Goal: Task Accomplishment & Management: Complete application form

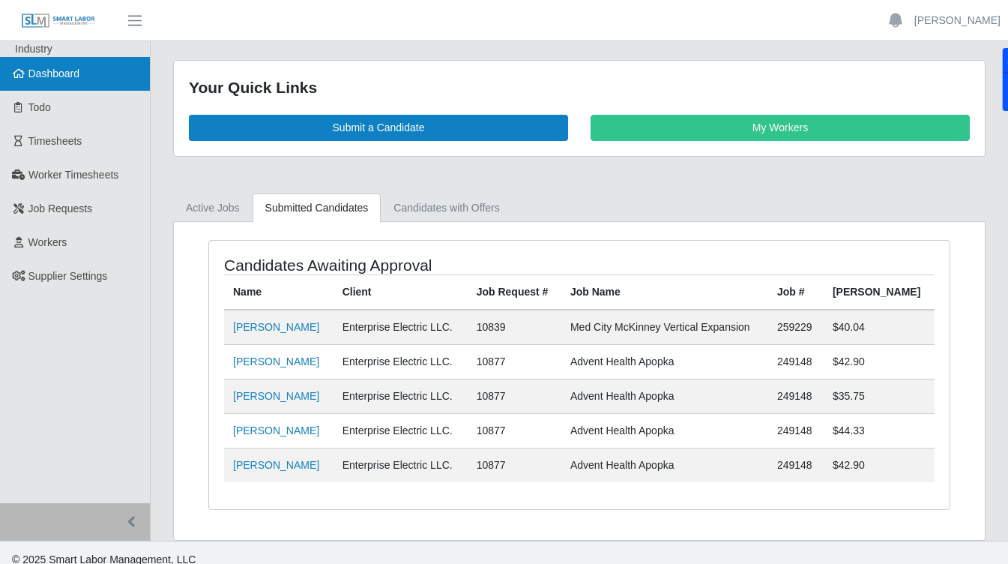
click at [64, 74] on span "Dashboard" at bounding box center [54, 73] width 52 height 12
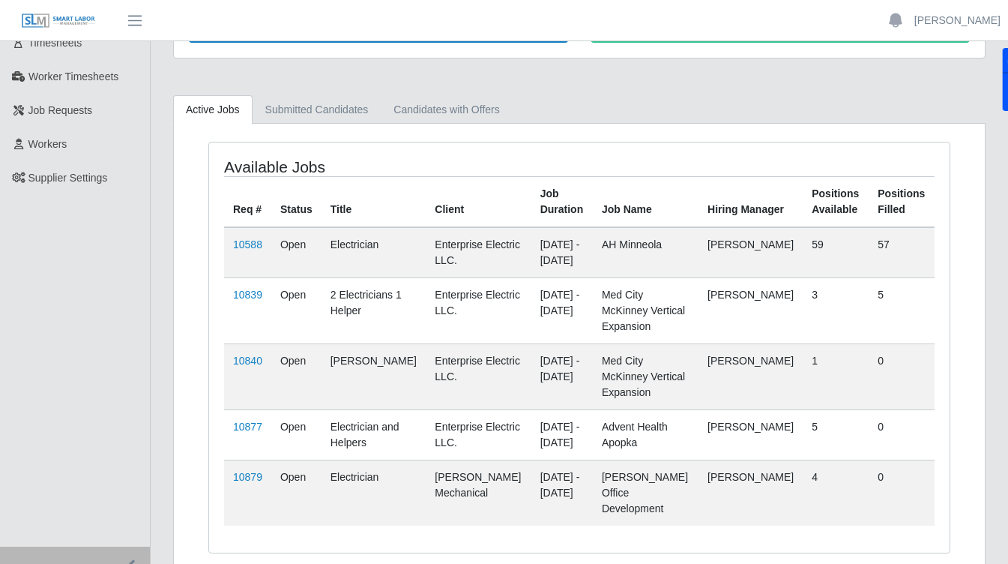
scroll to position [99, 0]
click at [251, 420] on link "10877" at bounding box center [247, 426] width 29 height 12
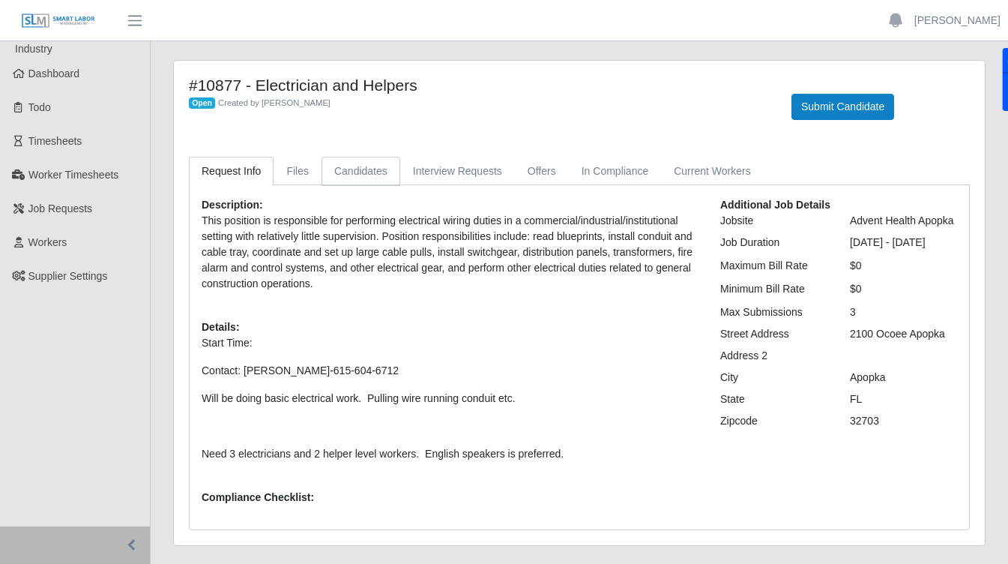
click at [372, 169] on link "Candidates" at bounding box center [361, 171] width 79 height 29
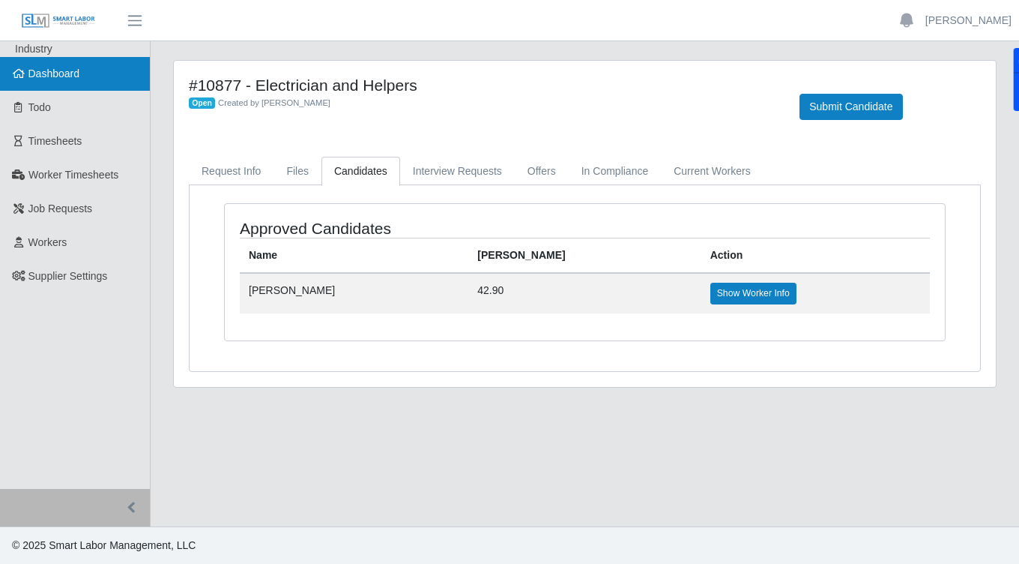
click at [61, 85] on link "Dashboard" at bounding box center [75, 74] width 150 height 34
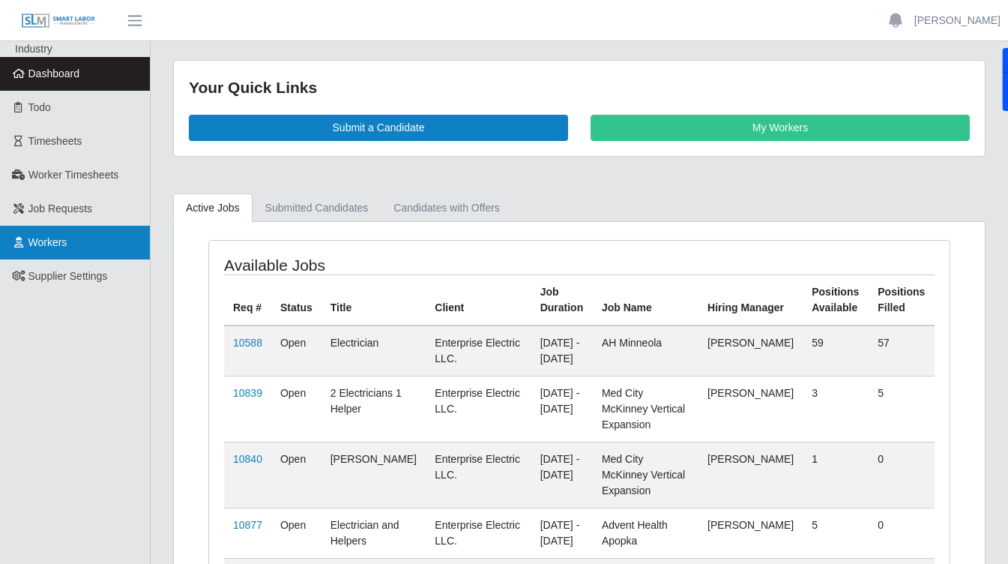
click at [73, 241] on link "Workers" at bounding box center [75, 243] width 150 height 34
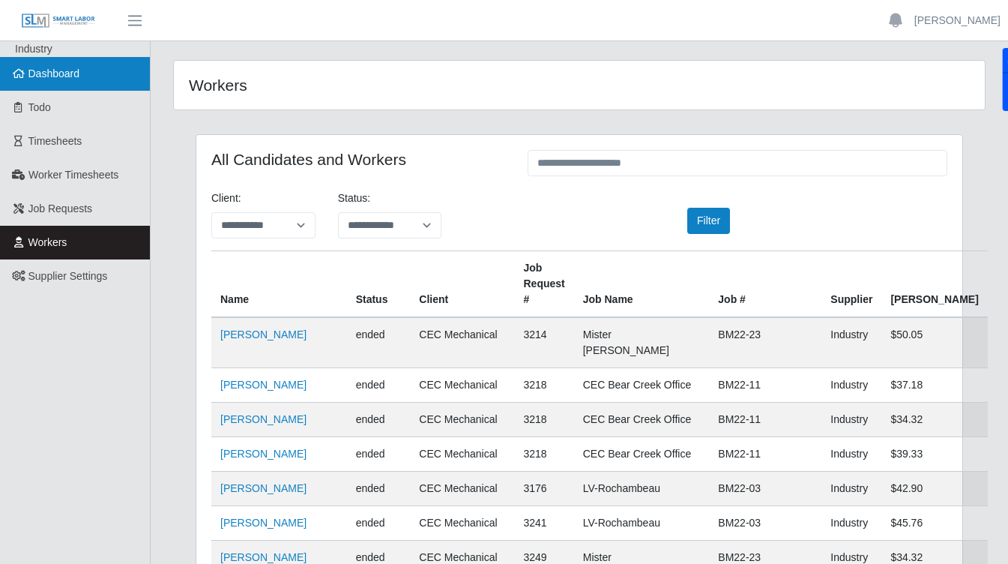
click at [82, 76] on link "Dashboard" at bounding box center [75, 74] width 150 height 34
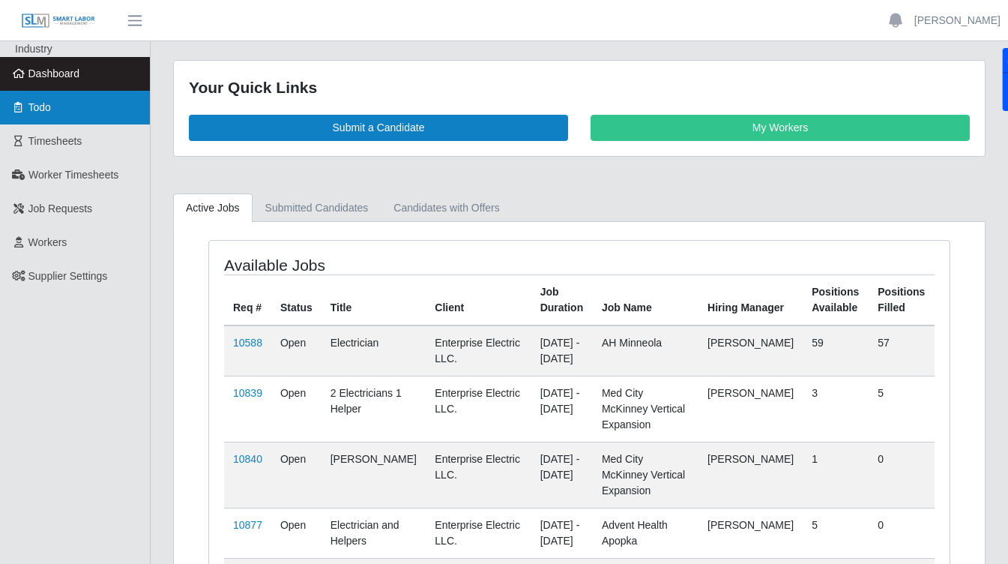
click at [57, 112] on link "Todo" at bounding box center [75, 108] width 150 height 34
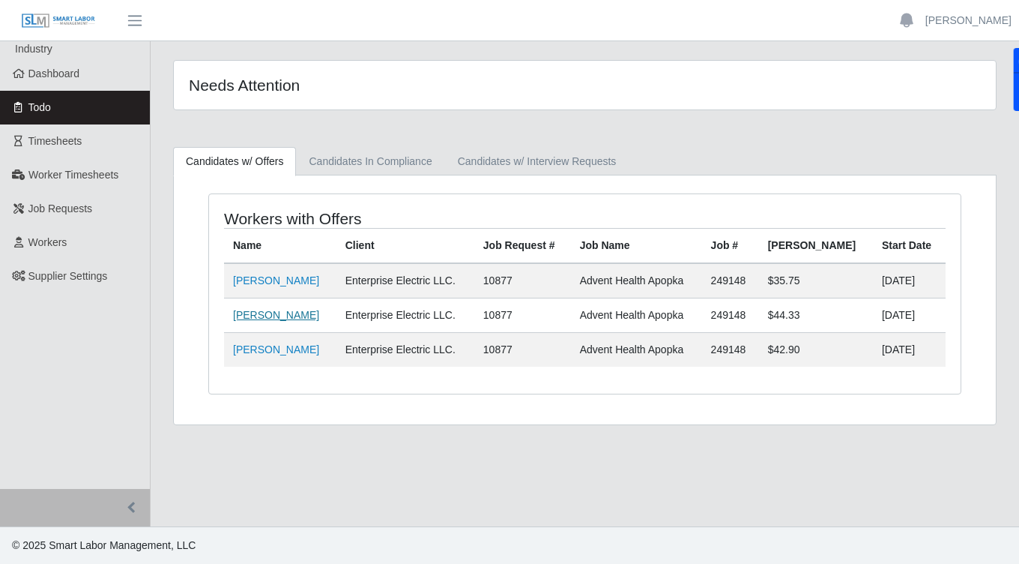
click at [263, 321] on link "[PERSON_NAME]" at bounding box center [276, 315] width 86 height 12
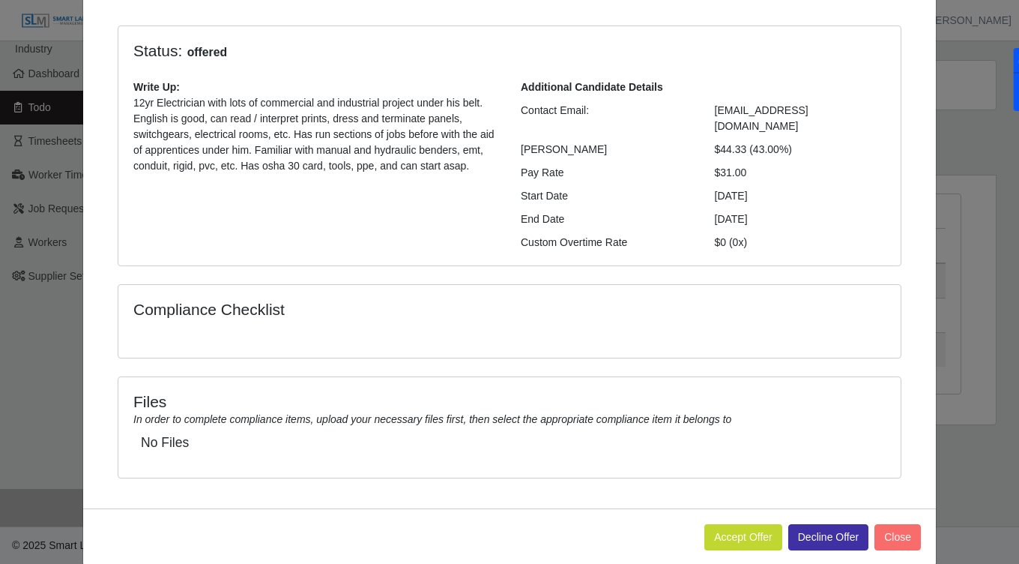
scroll to position [101, 0]
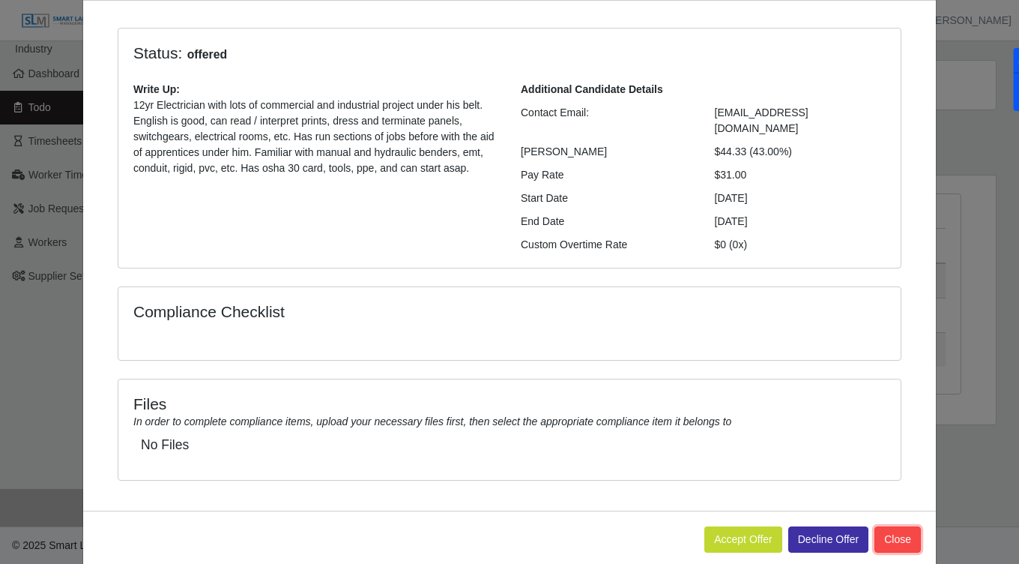
click at [886, 530] on button "Close" at bounding box center [898, 539] width 46 height 26
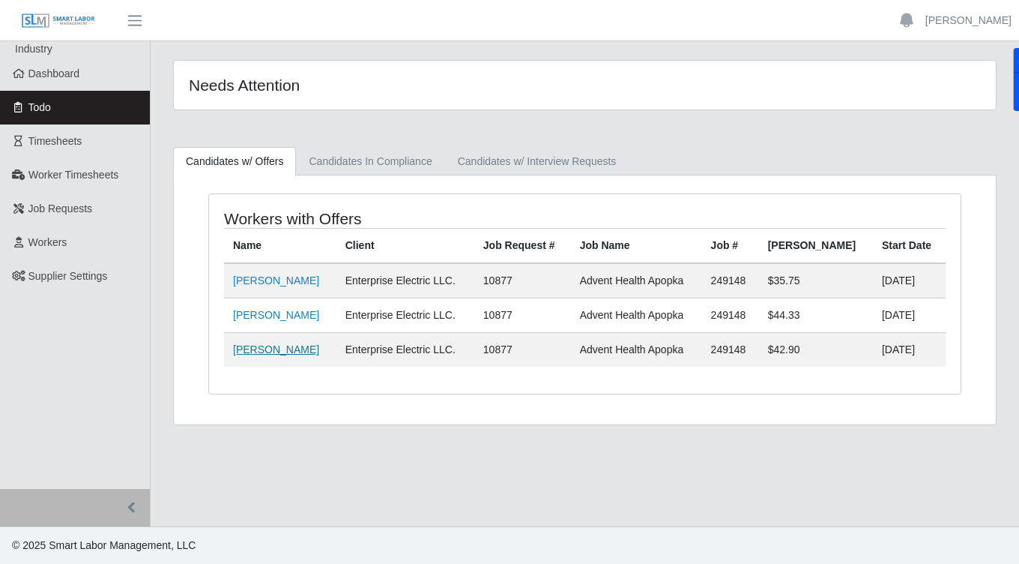
click at [292, 349] on link "[PERSON_NAME]" at bounding box center [276, 349] width 86 height 12
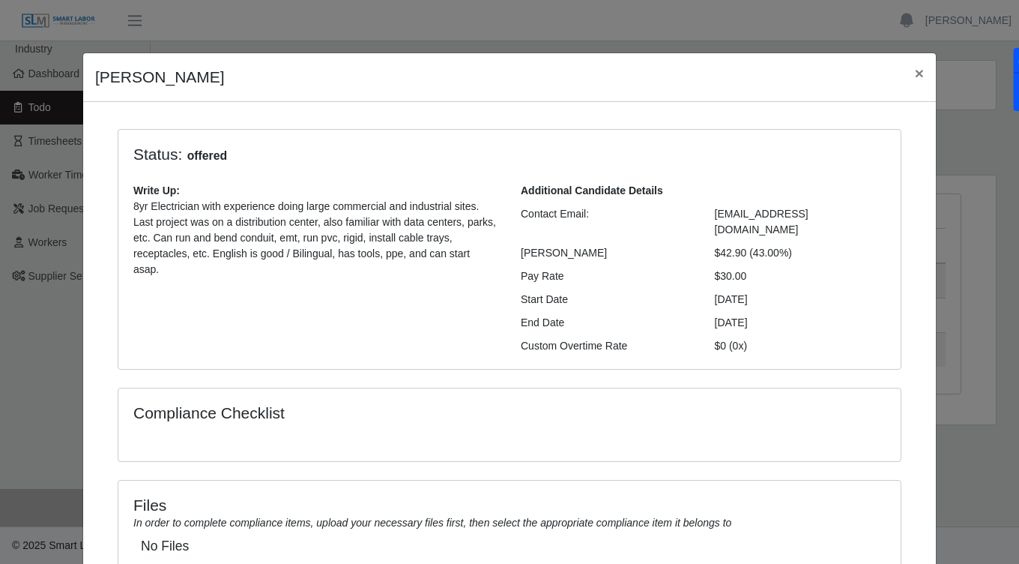
scroll to position [110, 0]
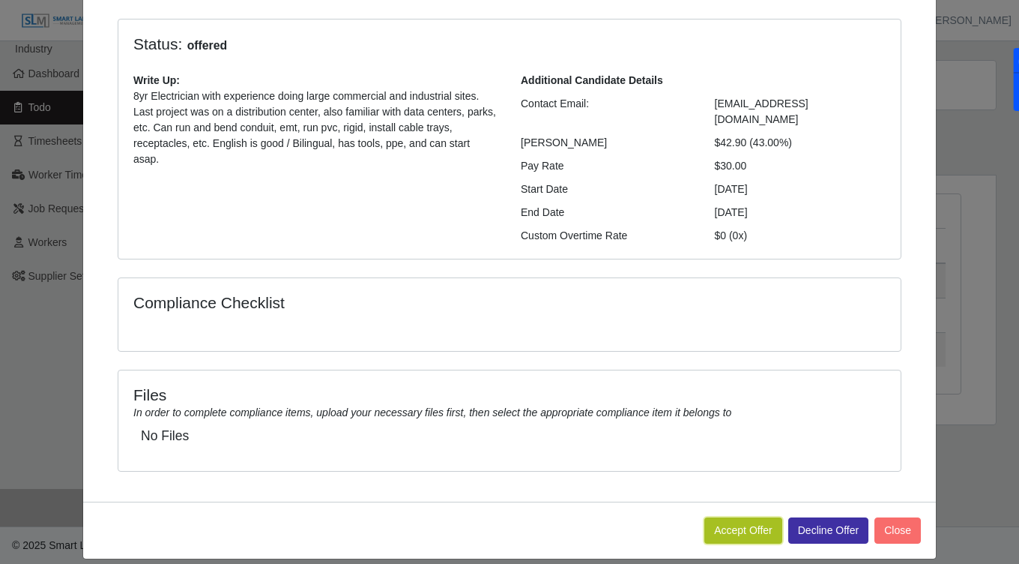
click at [753, 517] on button "Accept Offer" at bounding box center [744, 530] width 78 height 26
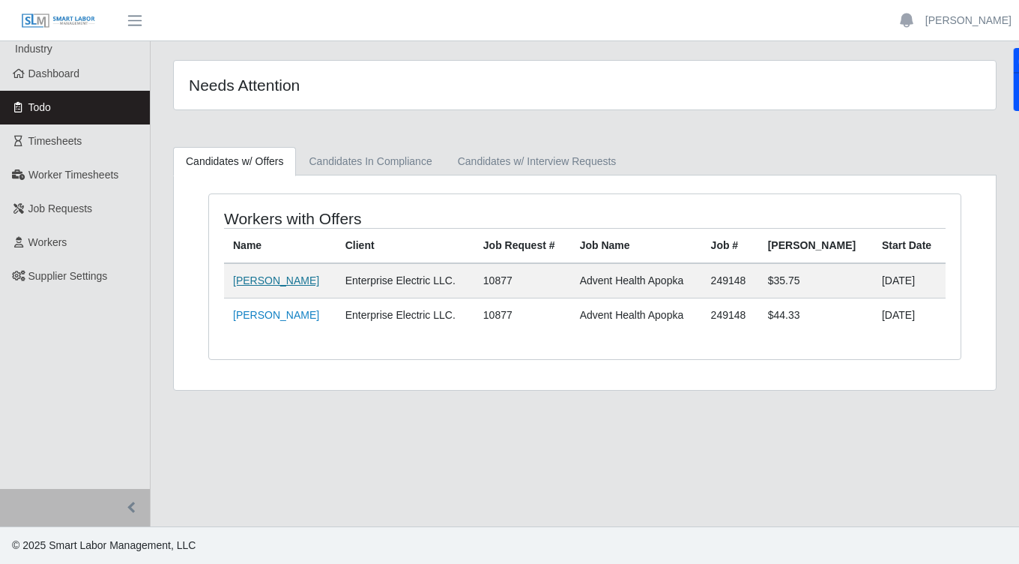
click at [302, 279] on link "[PERSON_NAME]" at bounding box center [276, 280] width 86 height 12
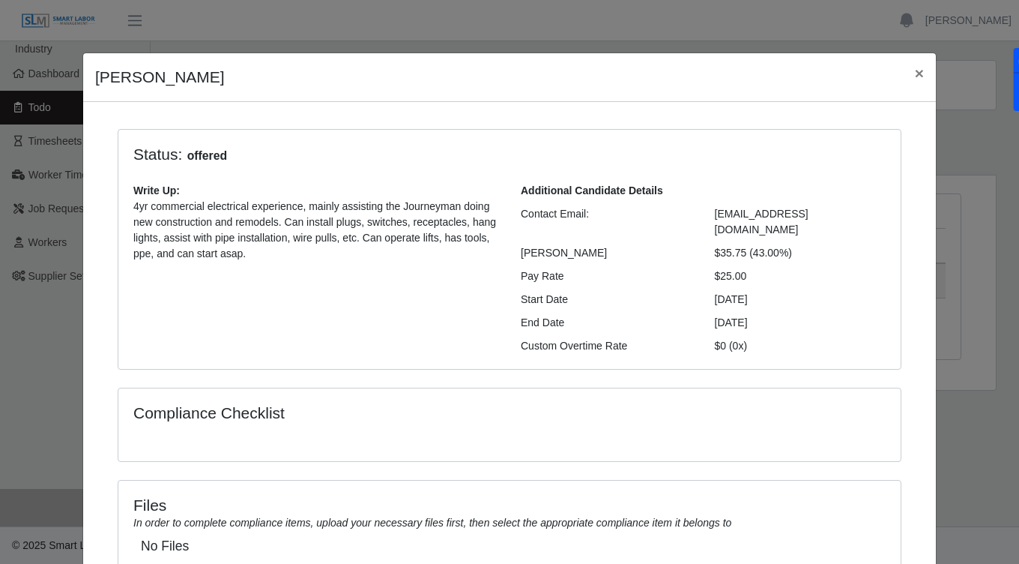
scroll to position [110, 0]
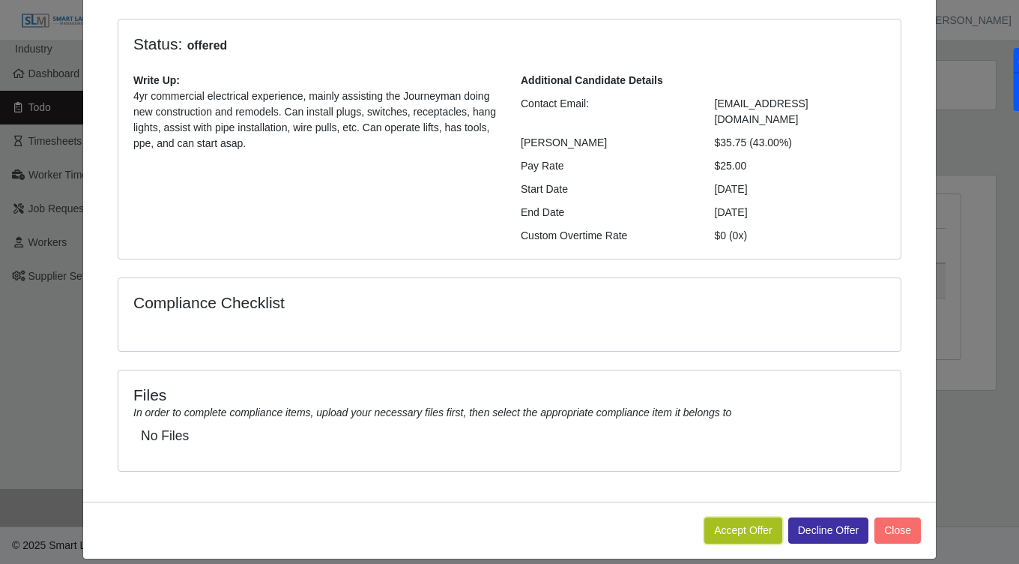
click at [750, 519] on button "Accept Offer" at bounding box center [744, 530] width 78 height 26
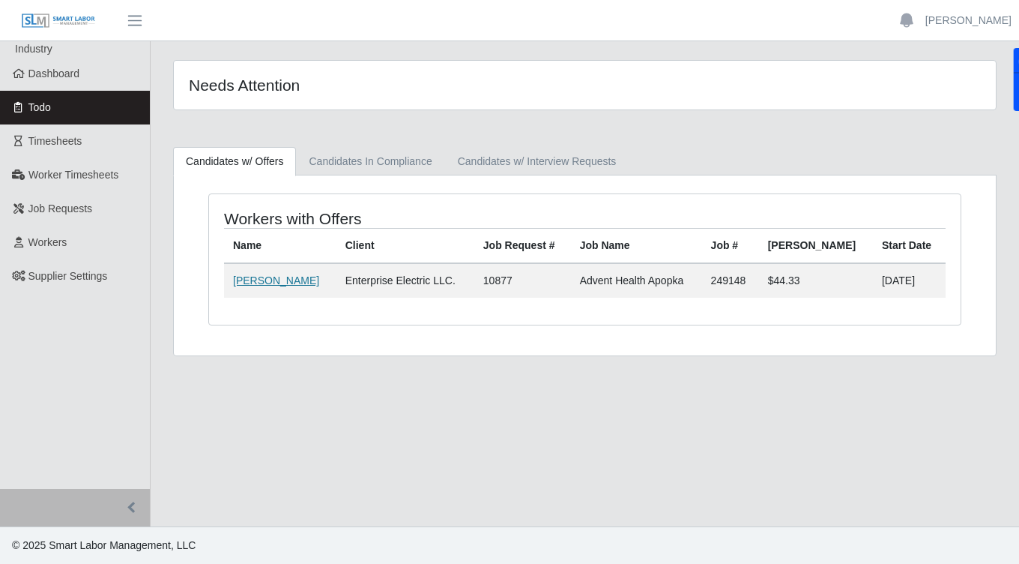
click at [270, 281] on link "[PERSON_NAME]" at bounding box center [276, 280] width 86 height 12
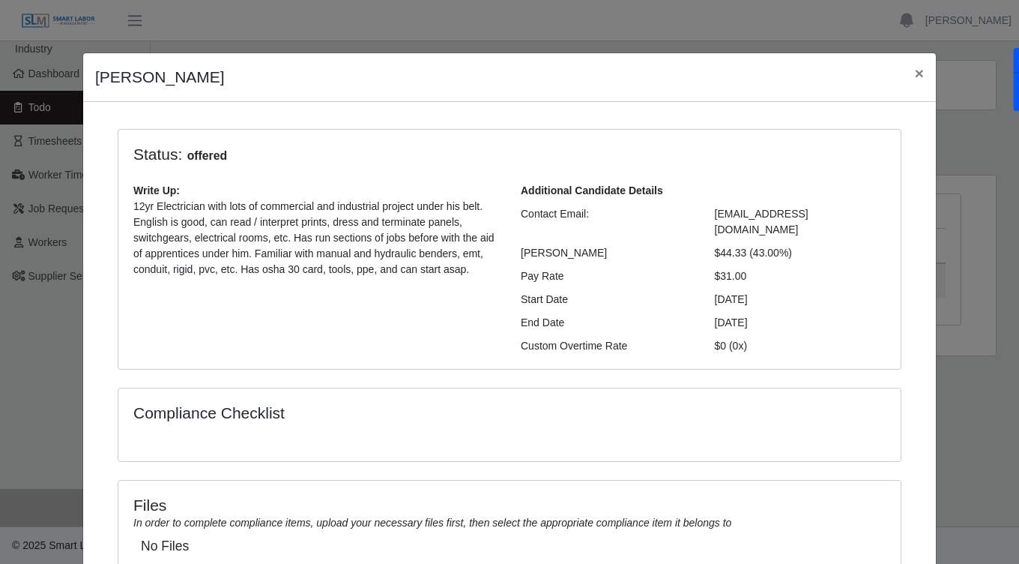
scroll to position [110, 0]
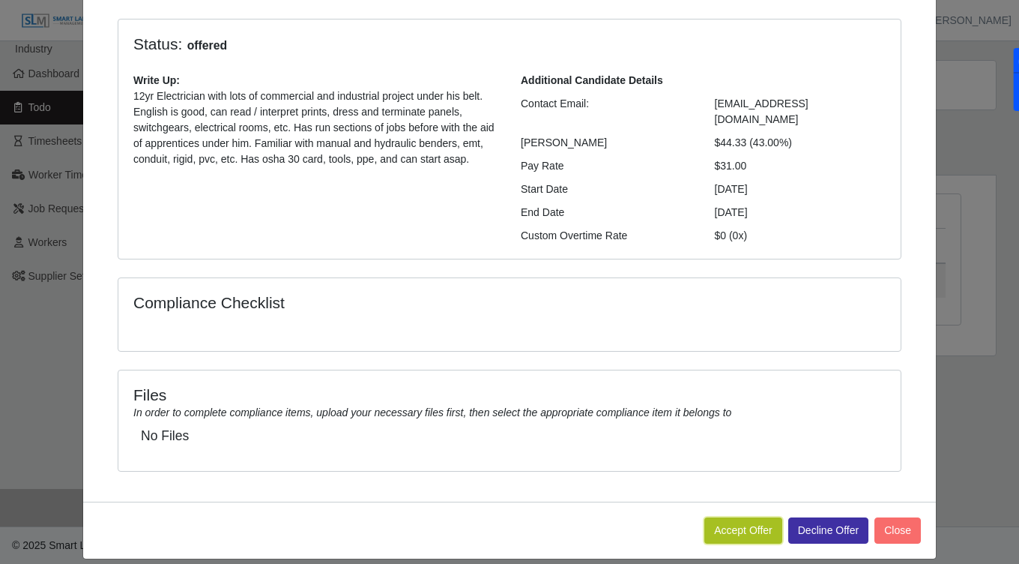
click at [772, 517] on button "Accept Offer" at bounding box center [744, 530] width 78 height 26
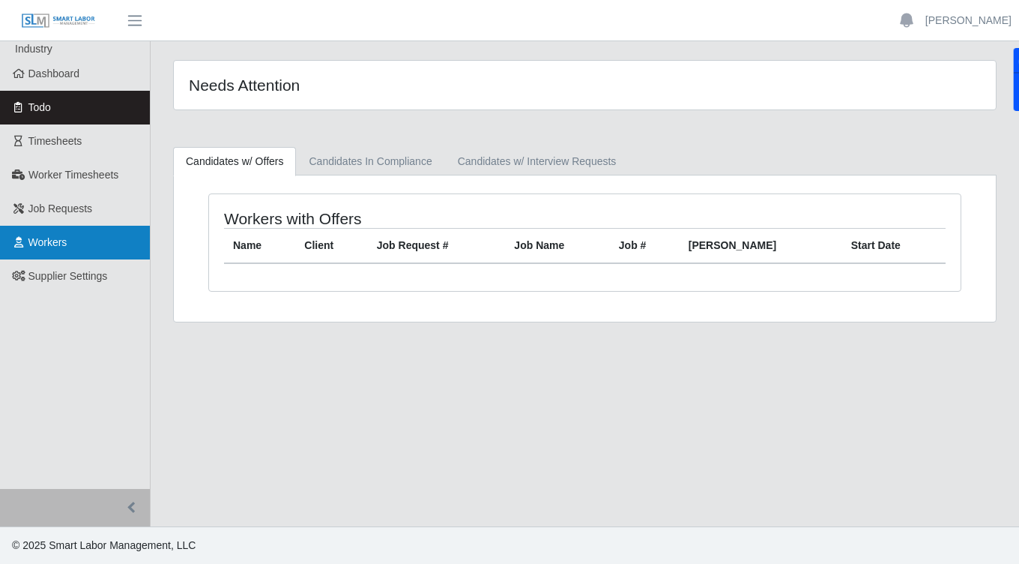
click at [44, 238] on span "Workers" at bounding box center [47, 242] width 39 height 12
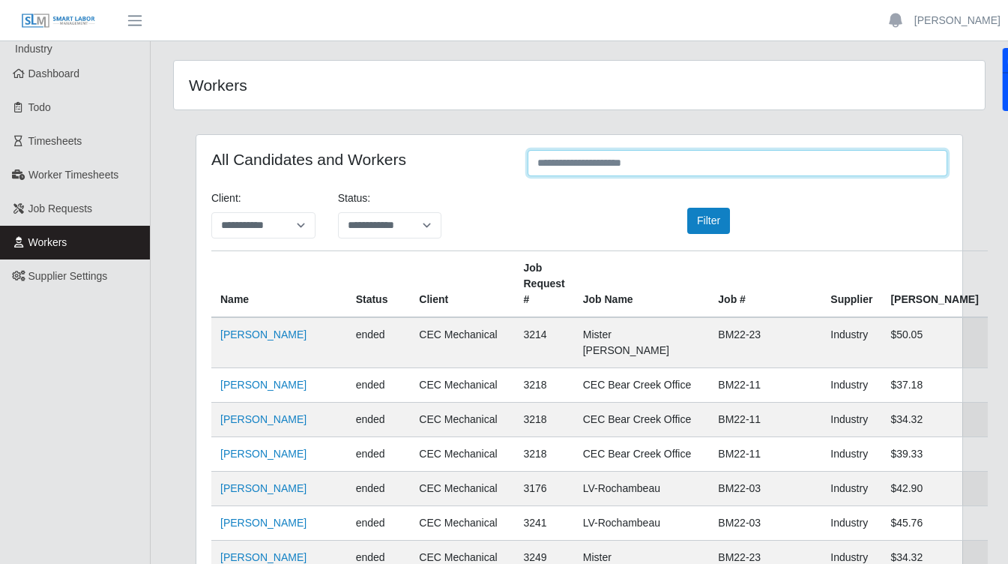
click at [558, 160] on input "text" at bounding box center [738, 163] width 420 height 26
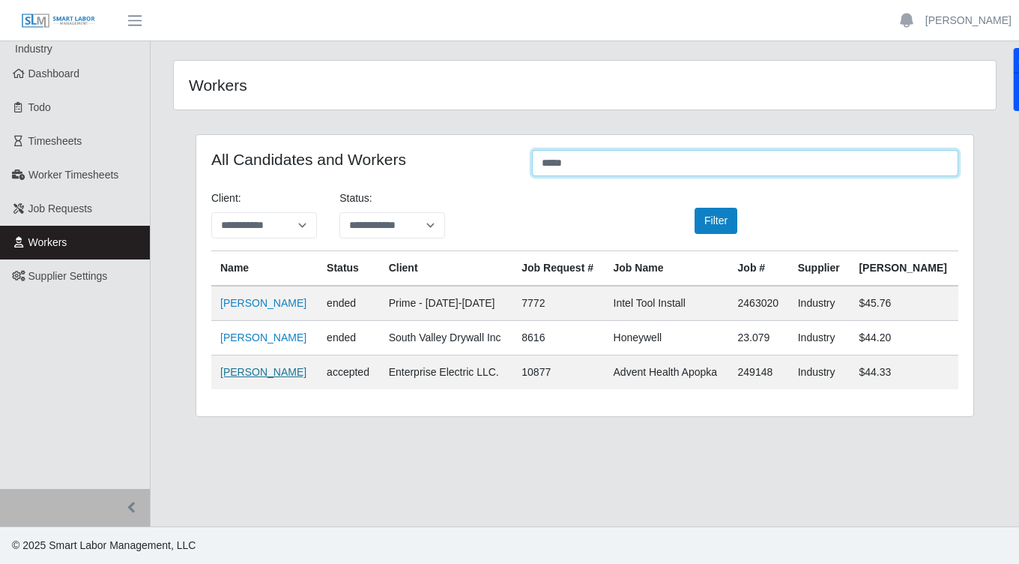
type input "****"
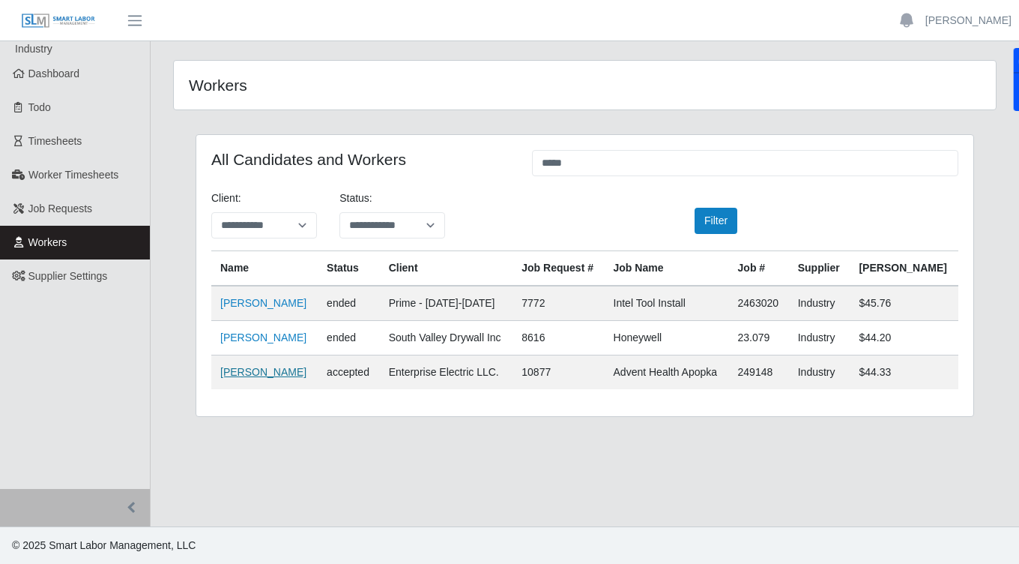
click at [253, 370] on link "Joel Leal" at bounding box center [263, 372] width 86 height 12
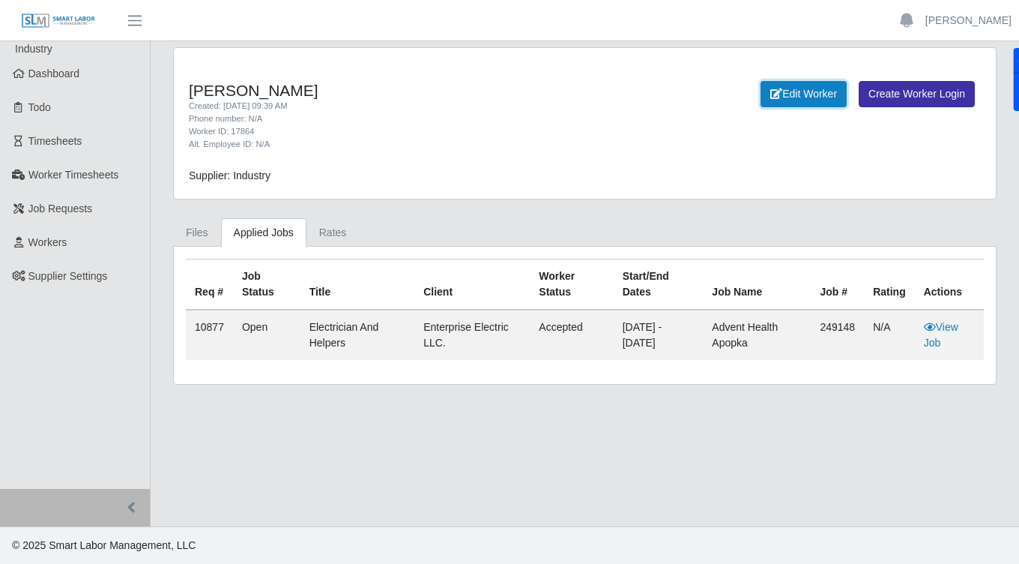
click at [796, 91] on link "Edit Worker" at bounding box center [804, 94] width 86 height 26
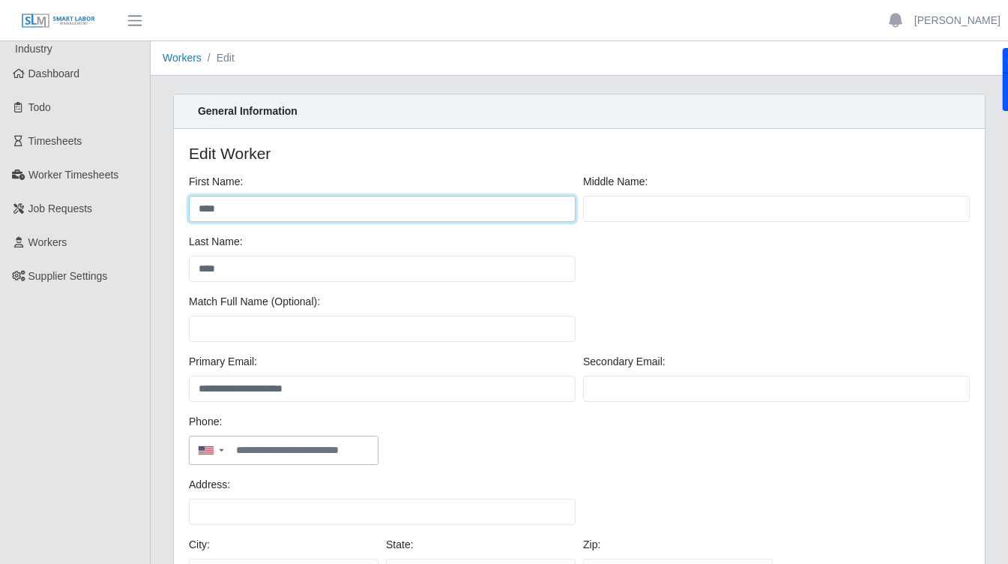
click at [235, 208] on input "****" at bounding box center [382, 209] width 387 height 26
type input "****"
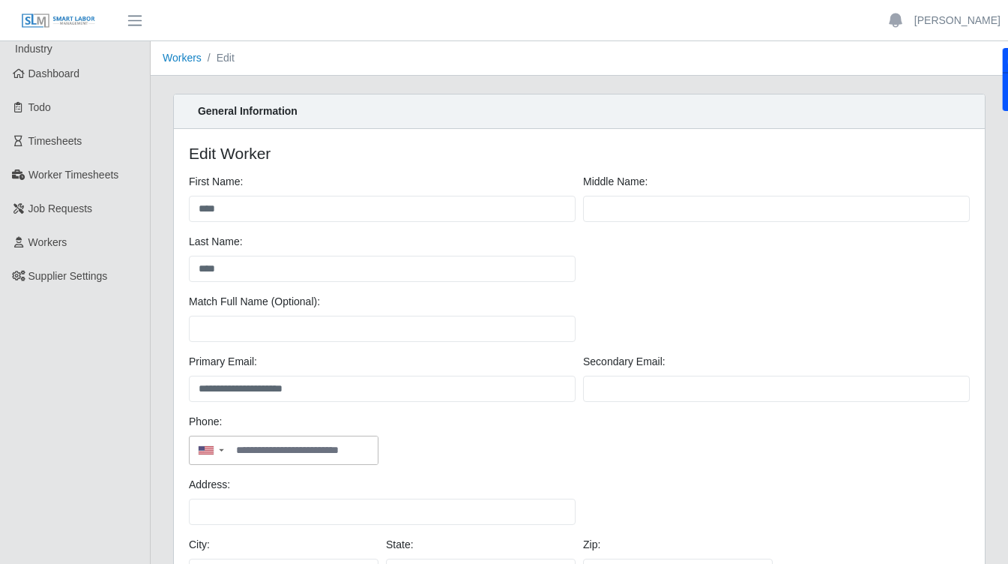
click at [669, 280] on div "Last Name: ****" at bounding box center [579, 264] width 788 height 60
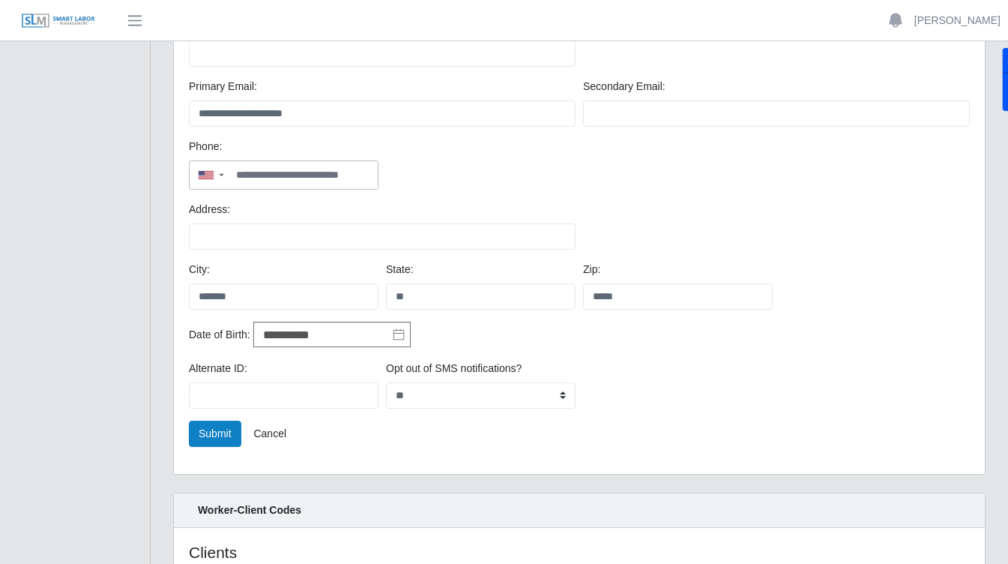
scroll to position [276, 0]
click at [224, 438] on button "Submit" at bounding box center [215, 433] width 52 height 26
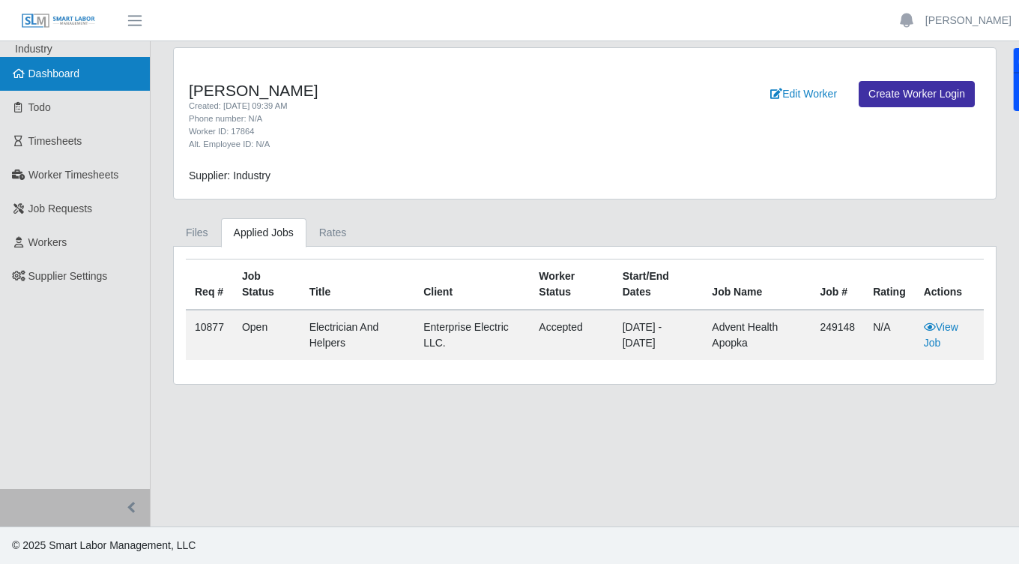
click at [82, 79] on link "Dashboard" at bounding box center [75, 74] width 150 height 34
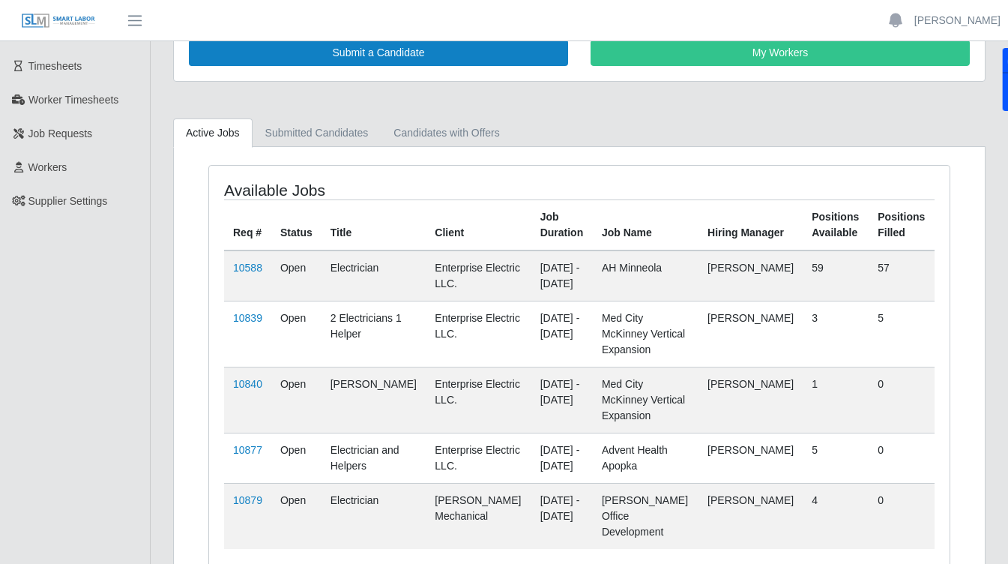
scroll to position [79, 0]
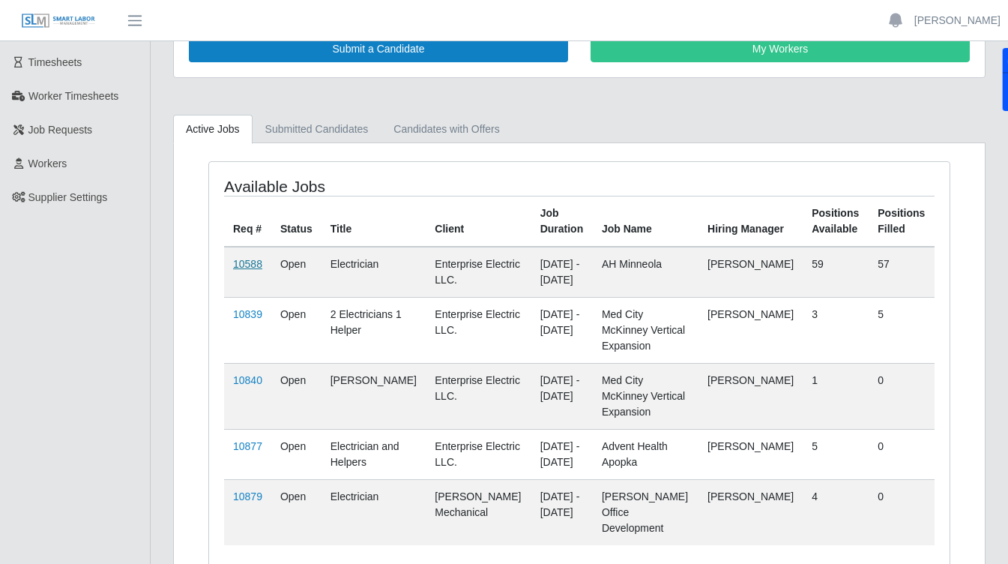
click at [254, 263] on link "10588" at bounding box center [247, 264] width 29 height 12
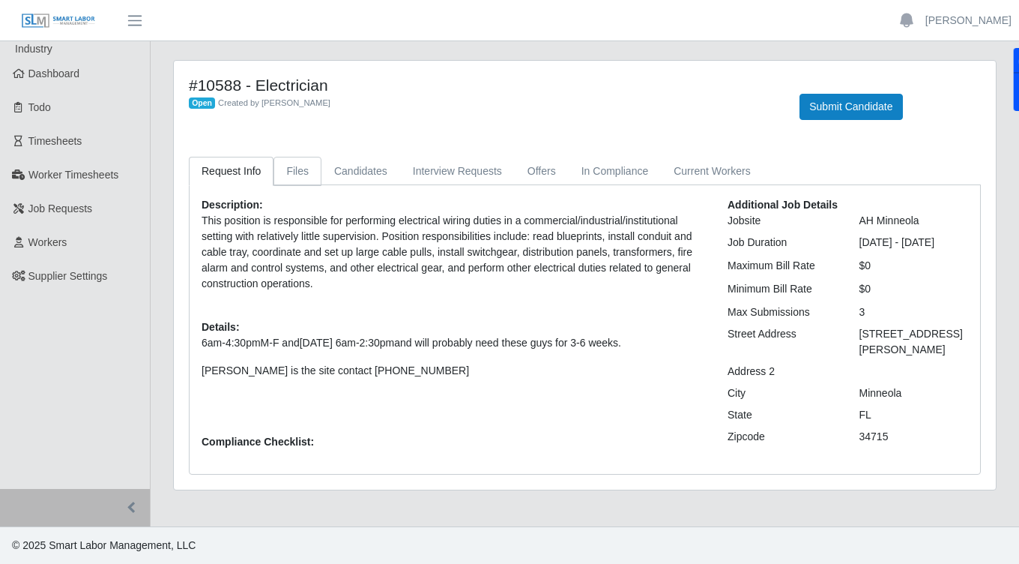
click at [293, 175] on link "Files" at bounding box center [298, 171] width 48 height 29
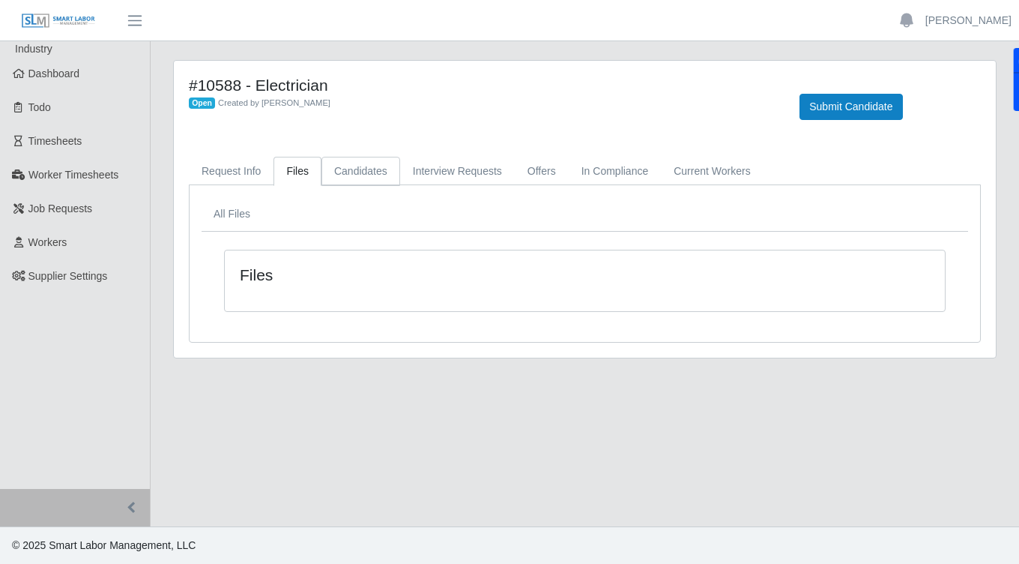
click at [362, 178] on link "Candidates" at bounding box center [361, 171] width 79 height 29
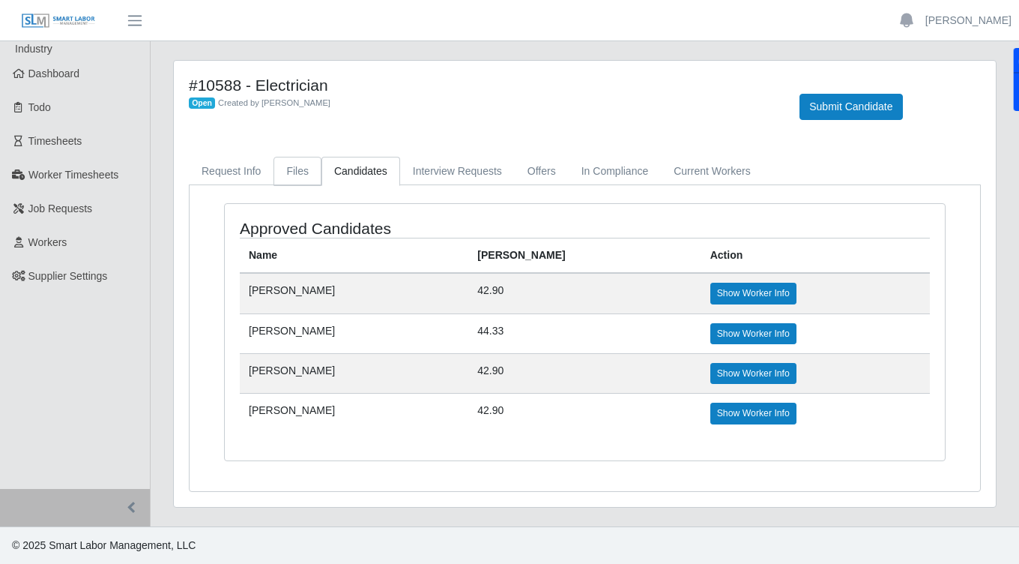
click at [303, 175] on link "Files" at bounding box center [298, 171] width 48 height 29
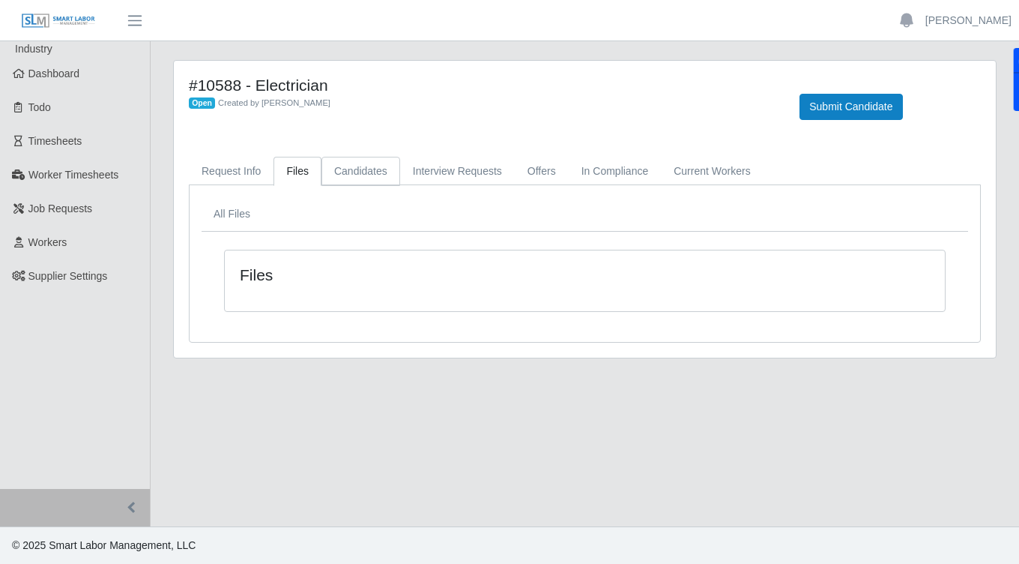
click at [367, 180] on link "Candidates" at bounding box center [361, 171] width 79 height 29
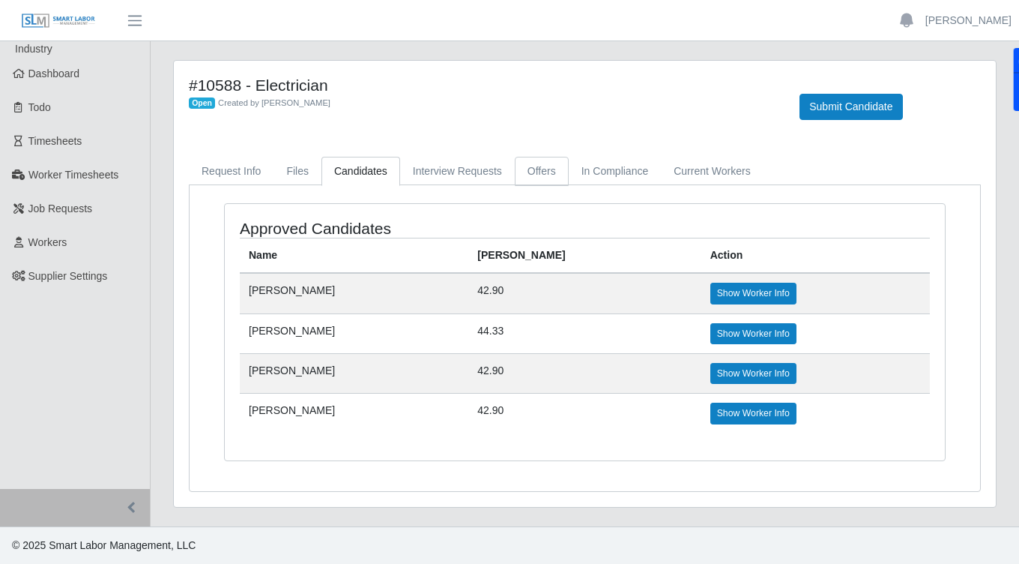
click at [530, 178] on link "Offers" at bounding box center [542, 171] width 54 height 29
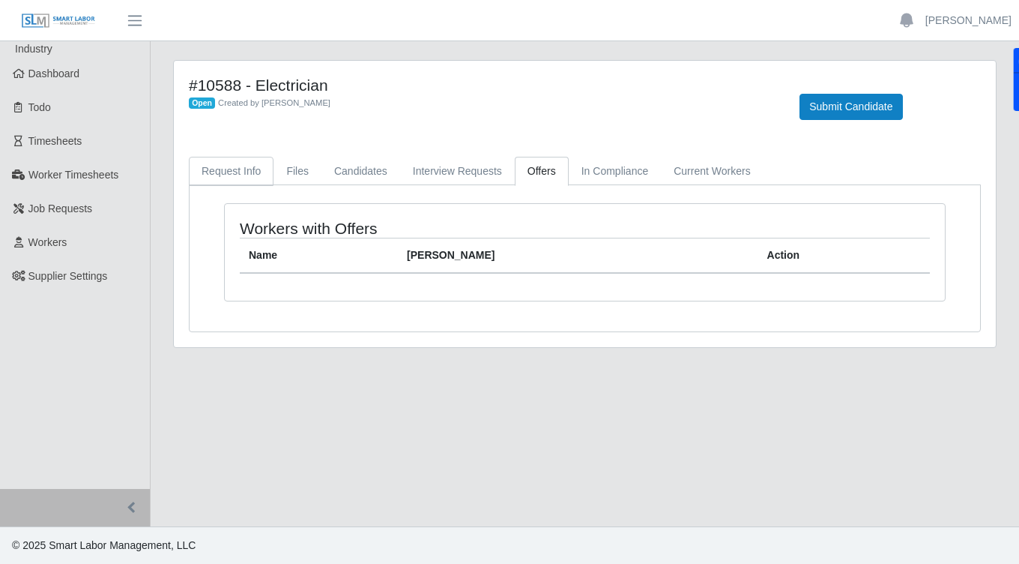
click at [252, 166] on link "Request Info" at bounding box center [231, 171] width 85 height 29
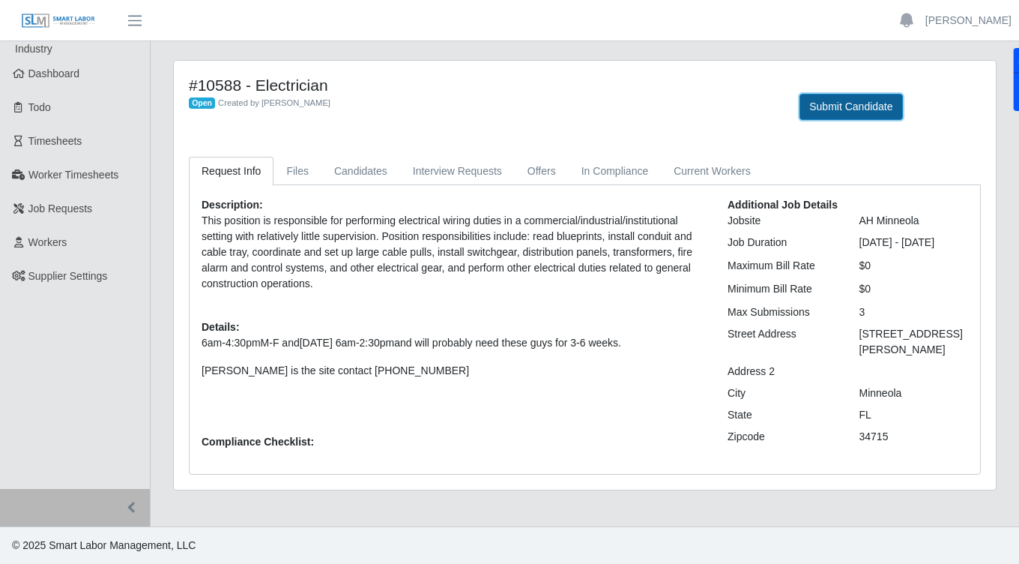
click at [854, 107] on button "Submit Candidate" at bounding box center [851, 107] width 103 height 26
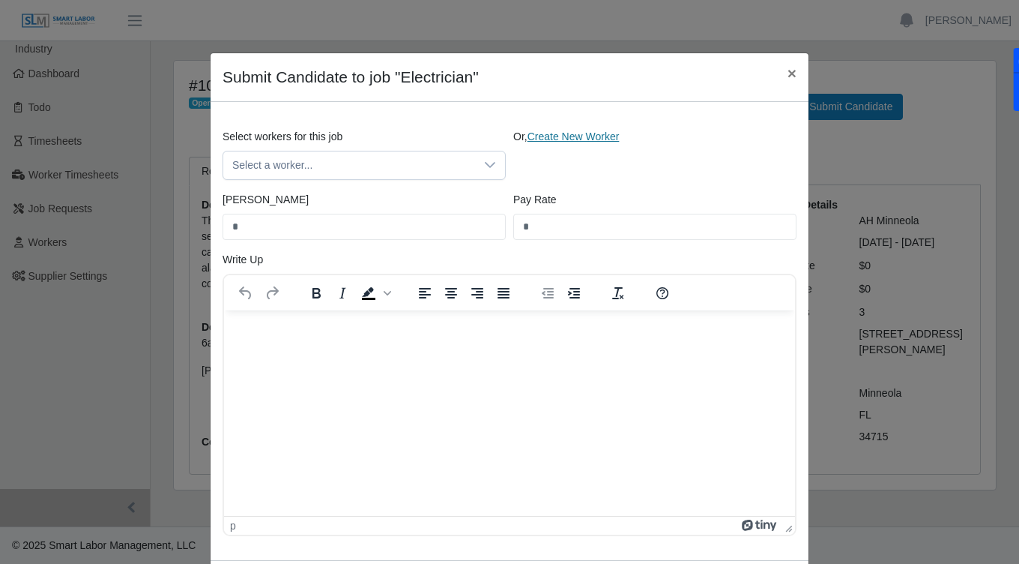
click at [559, 138] on link "Create New Worker" at bounding box center [574, 136] width 92 height 12
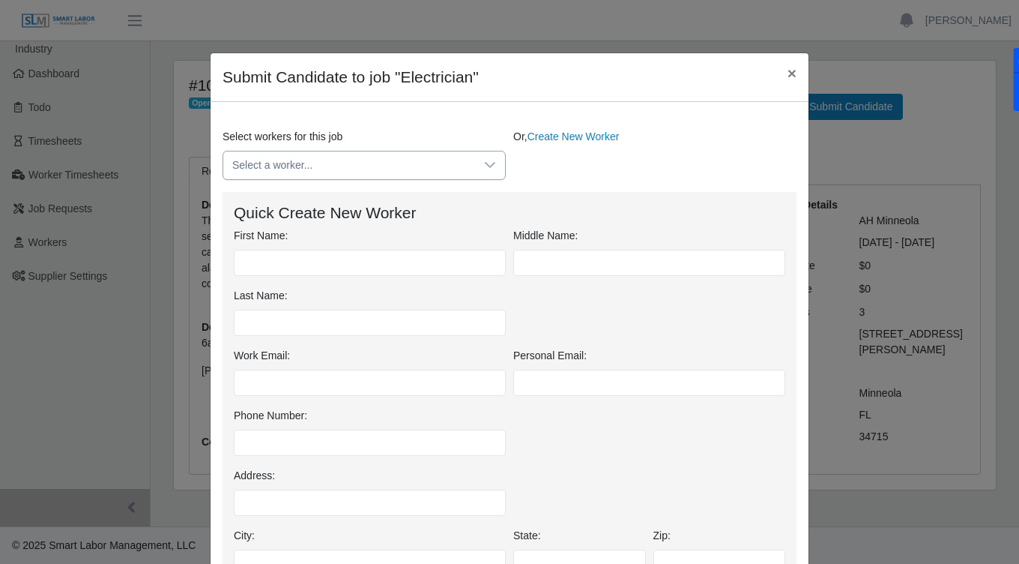
click at [485, 160] on icon at bounding box center [490, 165] width 12 height 12
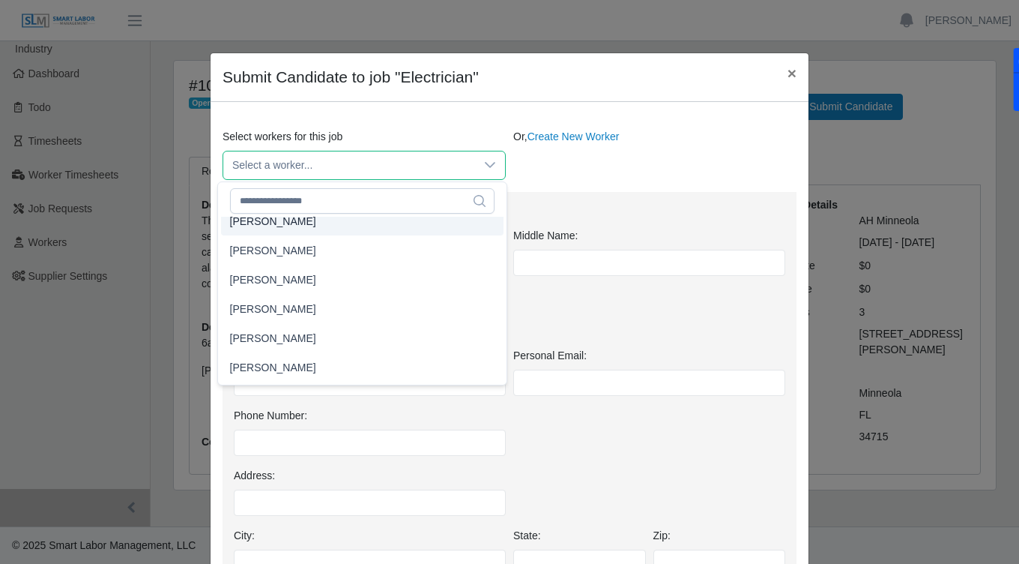
scroll to position [208, 0]
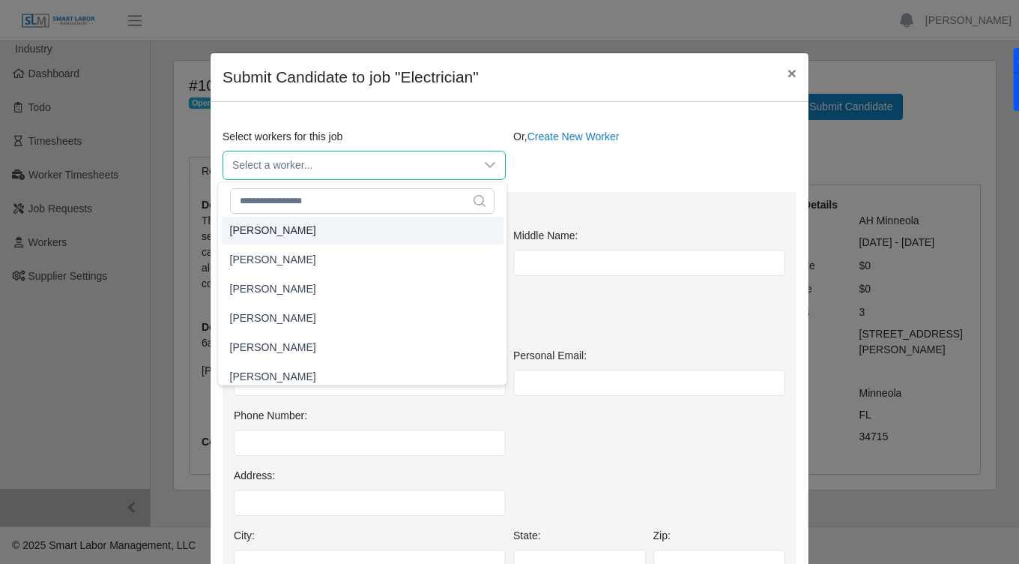
click at [565, 178] on div "Or, Create New Worker" at bounding box center [655, 154] width 291 height 51
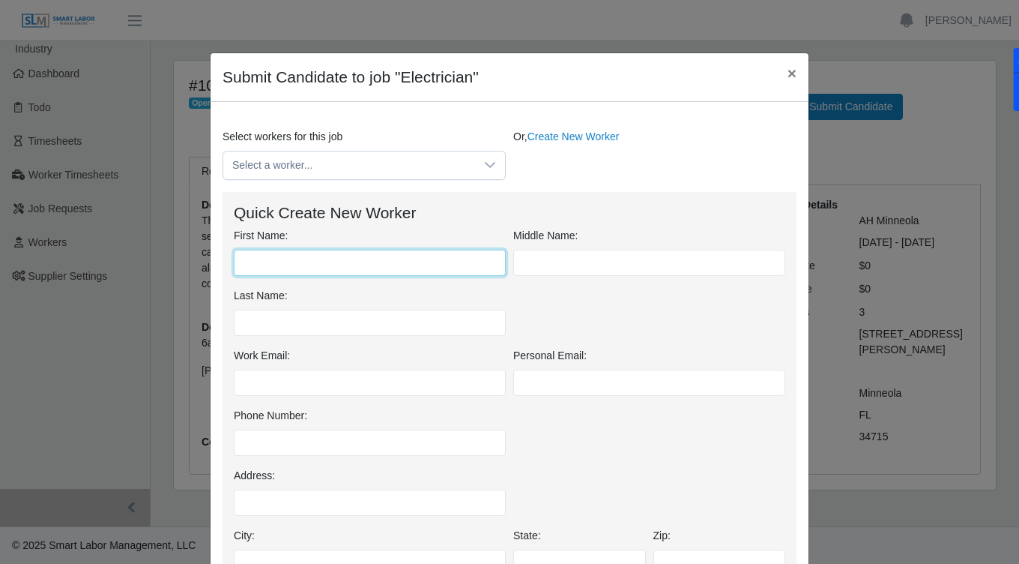
click at [343, 256] on input "First Name:" at bounding box center [370, 263] width 272 height 26
type input "*******"
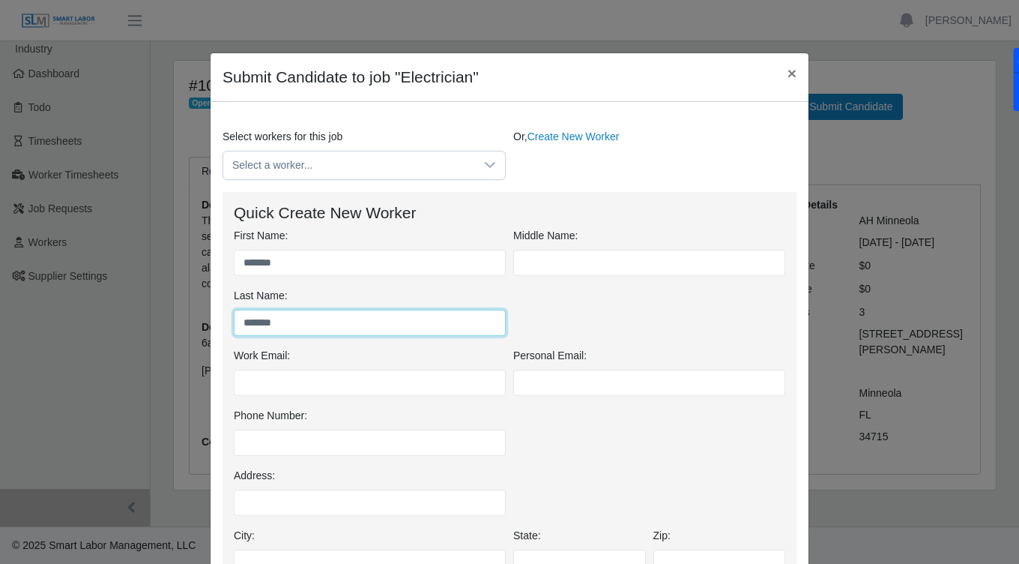
type input "*******"
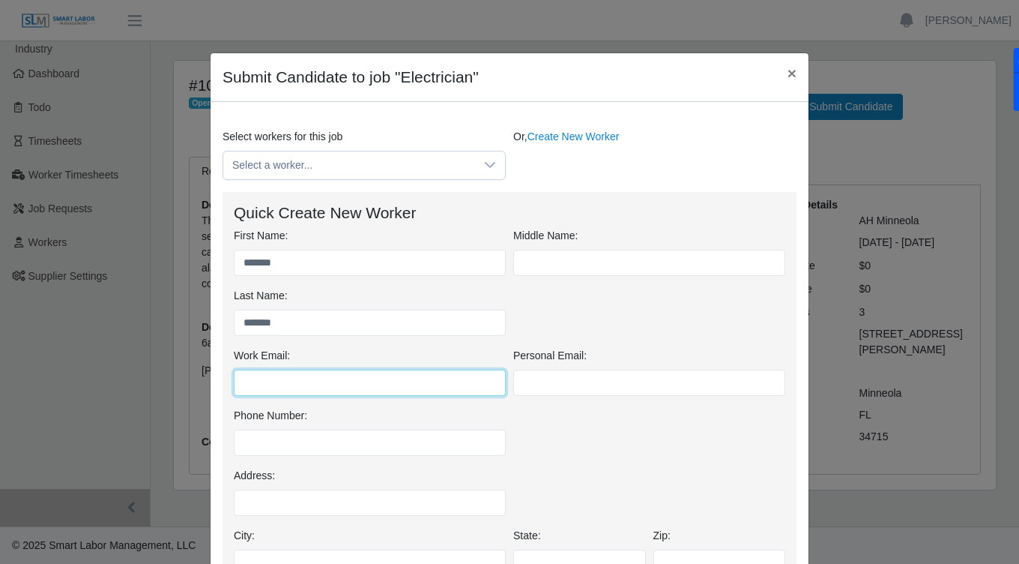
click at [342, 392] on input "Work Email:" at bounding box center [370, 382] width 272 height 26
type input "**********"
click at [516, 427] on div "Phone Number:" at bounding box center [509, 438] width 559 height 60
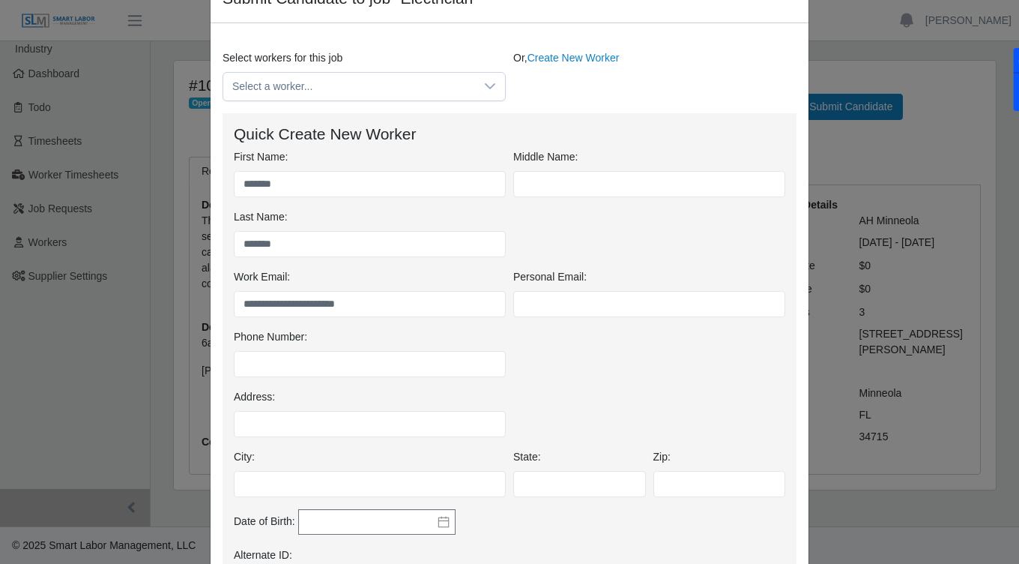
scroll to position [80, 0]
click at [519, 334] on div "Phone Number:" at bounding box center [509, 358] width 559 height 60
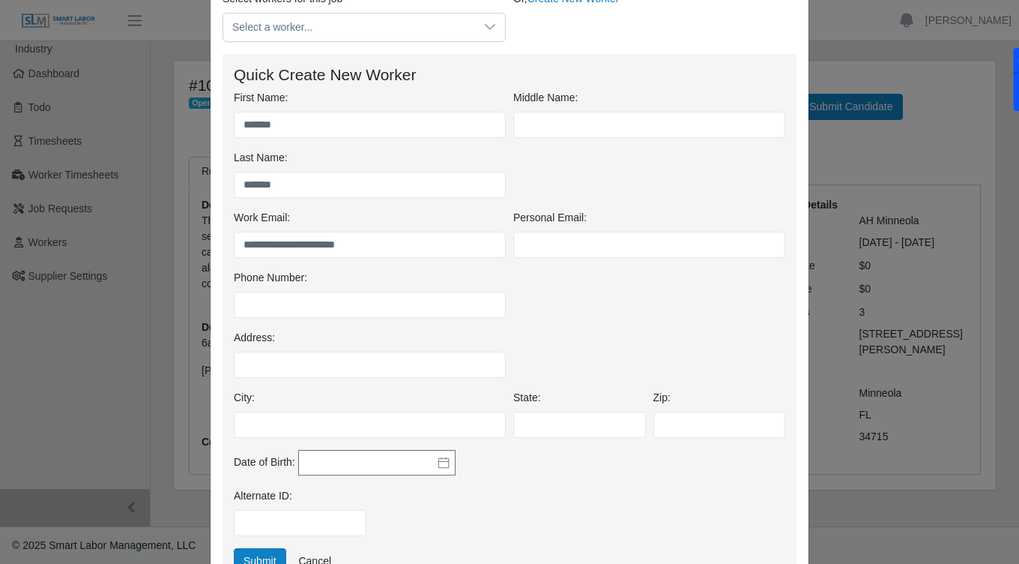
scroll to position [140, 0]
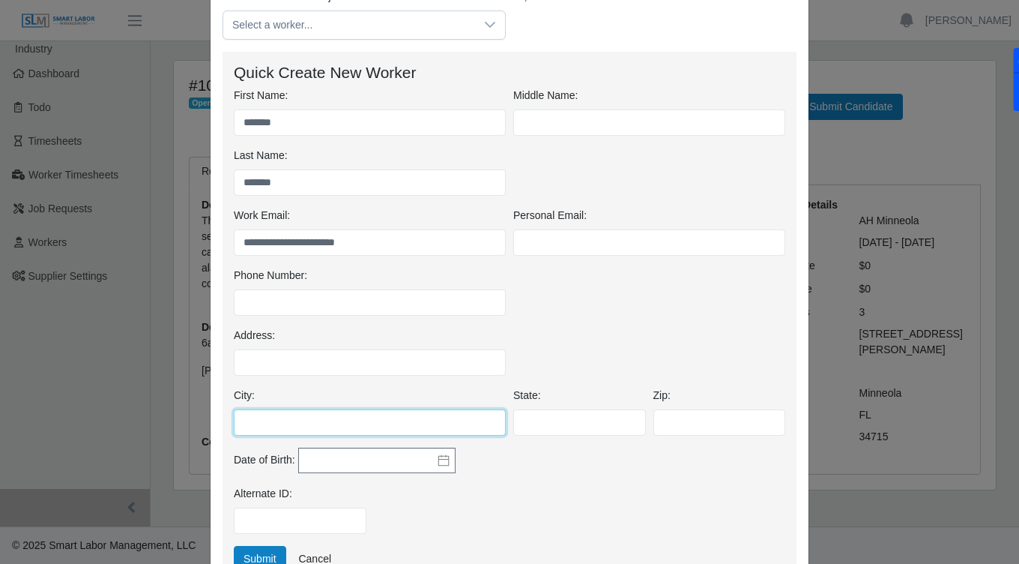
click at [262, 424] on input "City:" at bounding box center [370, 422] width 272 height 26
type input "*******"
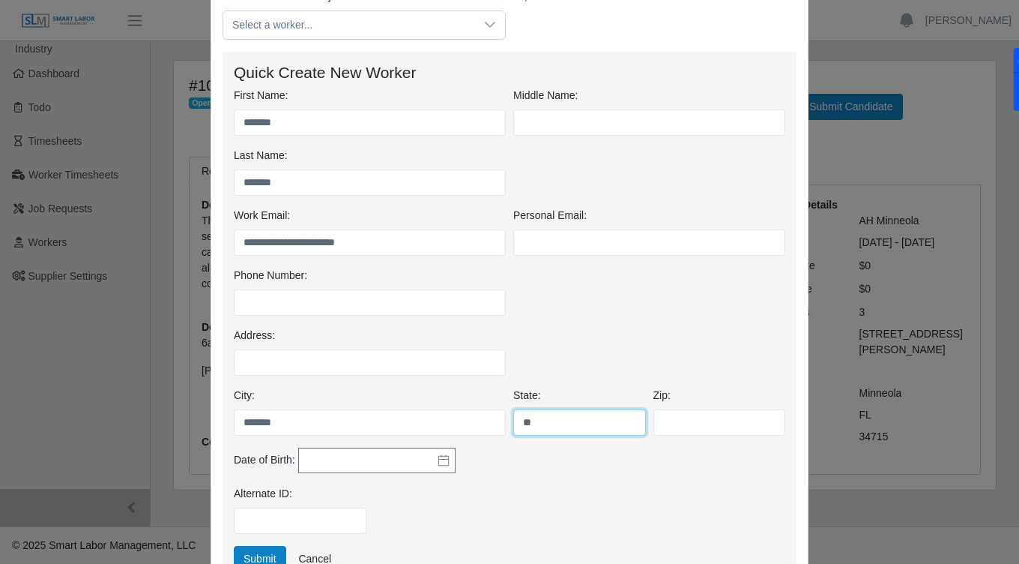
type input "**"
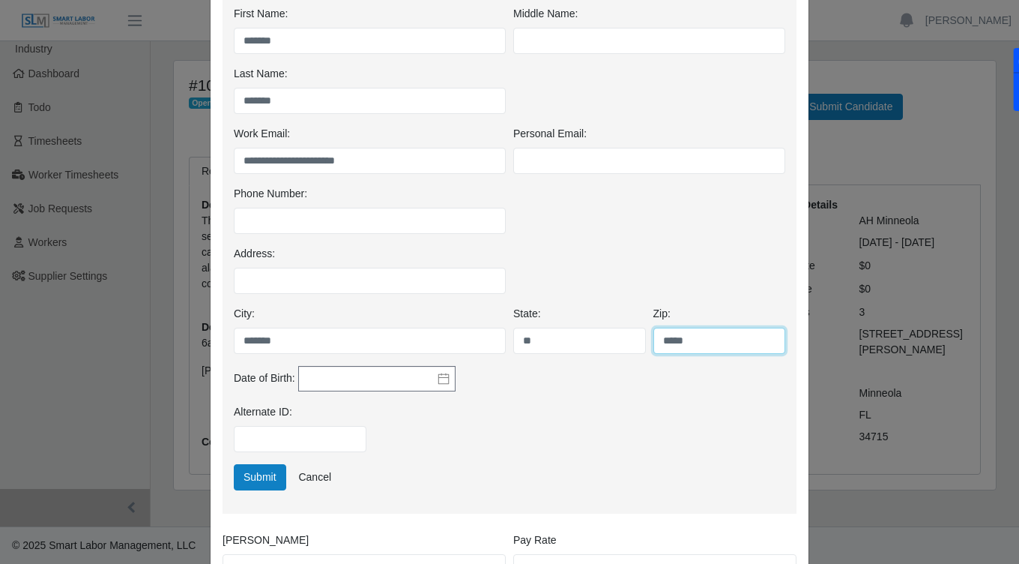
scroll to position [223, 0]
type input "*****"
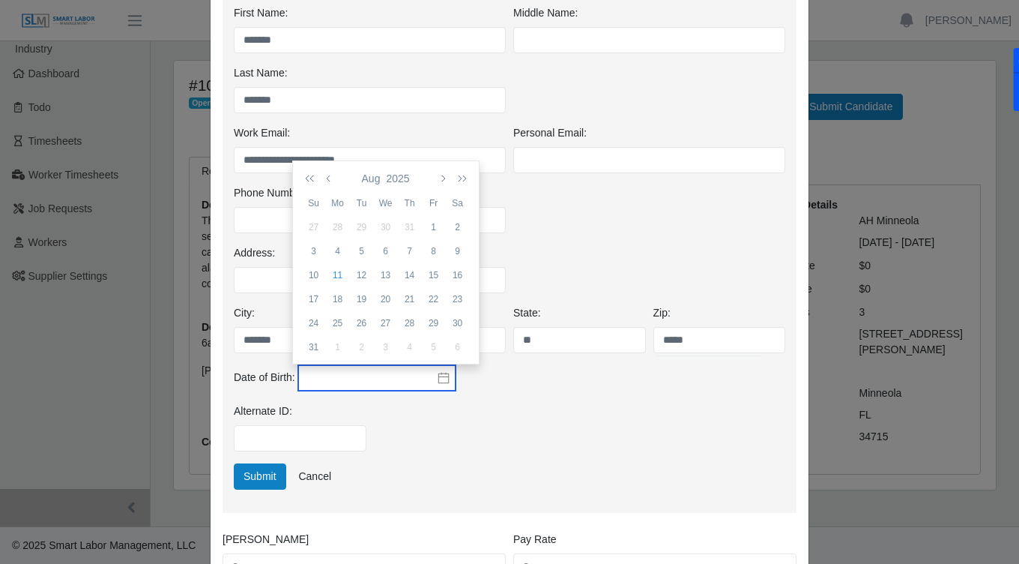
click at [438, 384] on input "text" at bounding box center [376, 377] width 157 height 25
click at [398, 178] on button "2025" at bounding box center [397, 178] width 29 height 25
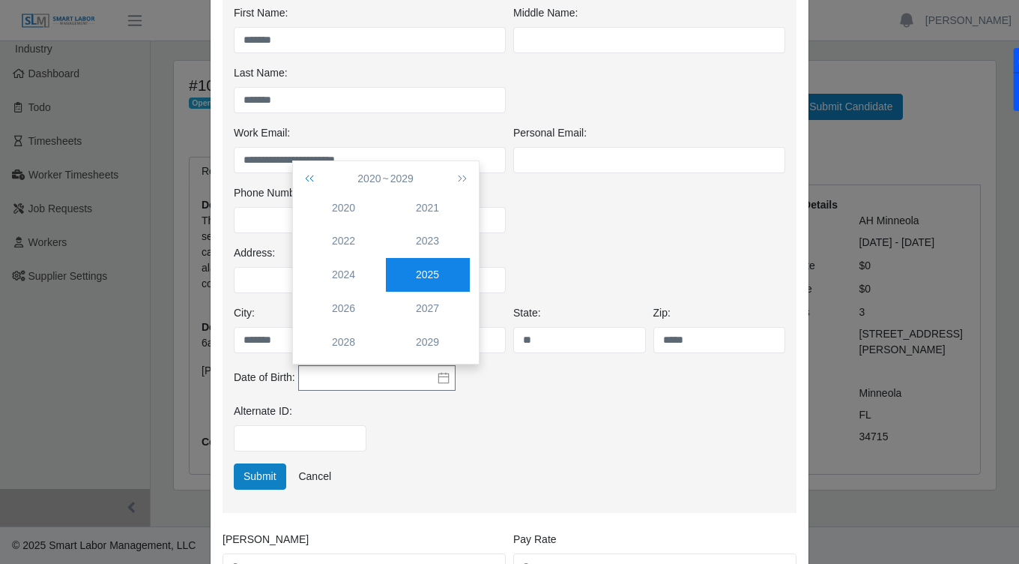
click at [312, 176] on icon "button" at bounding box center [312, 178] width 15 height 12
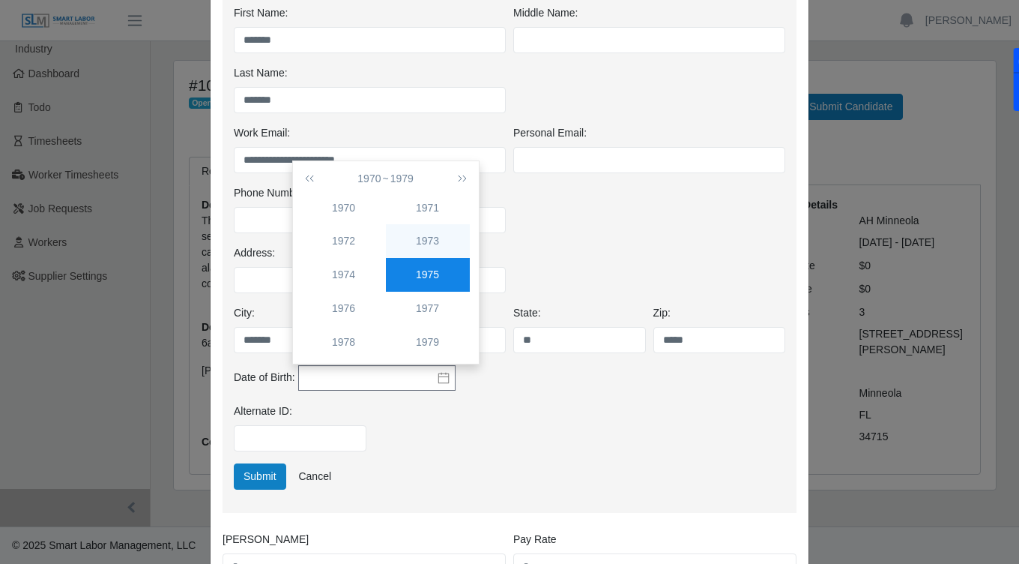
click at [428, 238] on div "1973" at bounding box center [428, 241] width 84 height 16
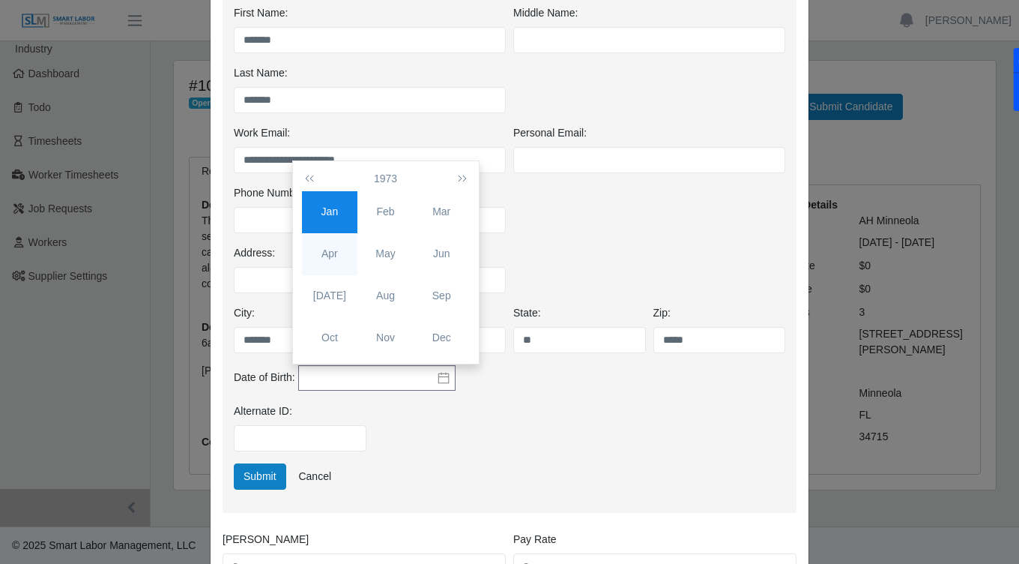
click at [331, 259] on div "Apr" at bounding box center [330, 254] width 56 height 16
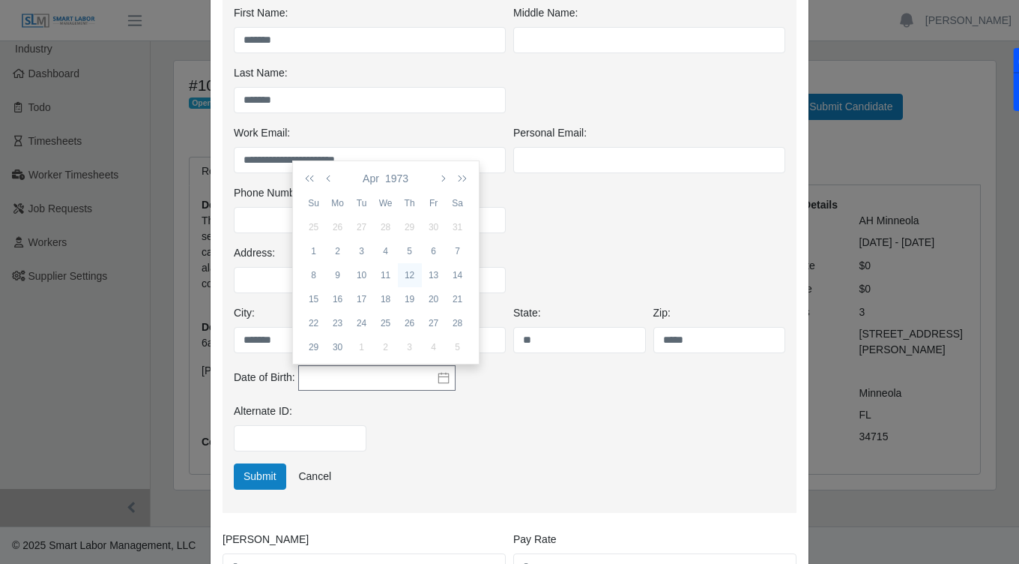
click at [416, 274] on div "12" at bounding box center [410, 274] width 24 height 13
type input "**********"
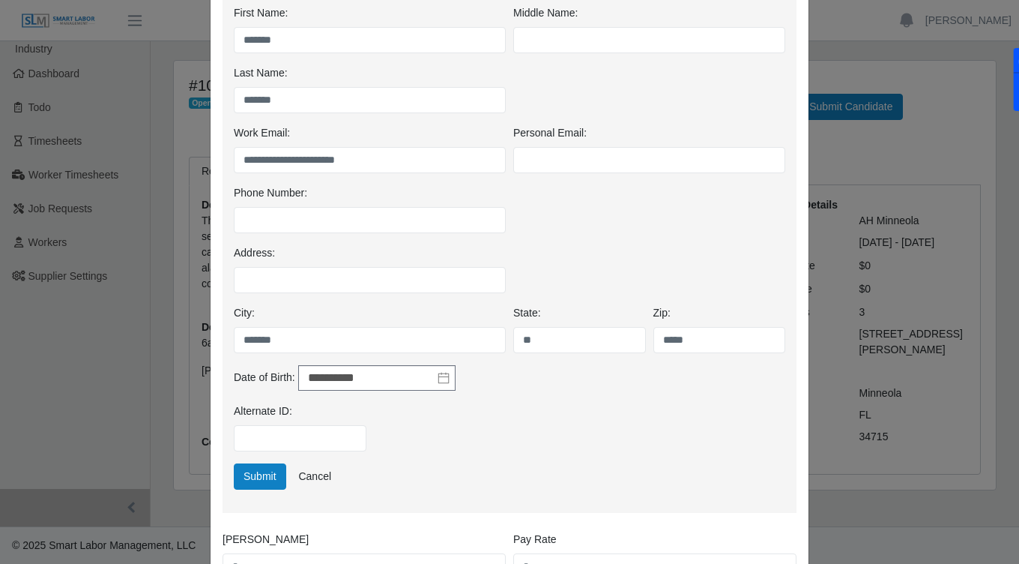
click at [427, 454] on div "Alternate ID:" at bounding box center [509, 433] width 559 height 60
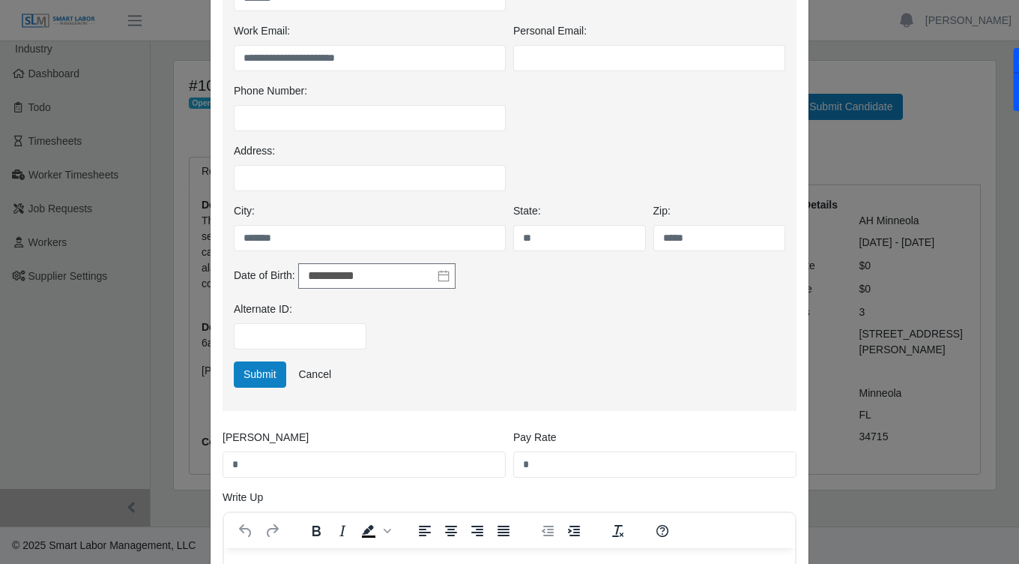
scroll to position [326, 0]
click at [265, 378] on button "Submit" at bounding box center [260, 373] width 52 height 26
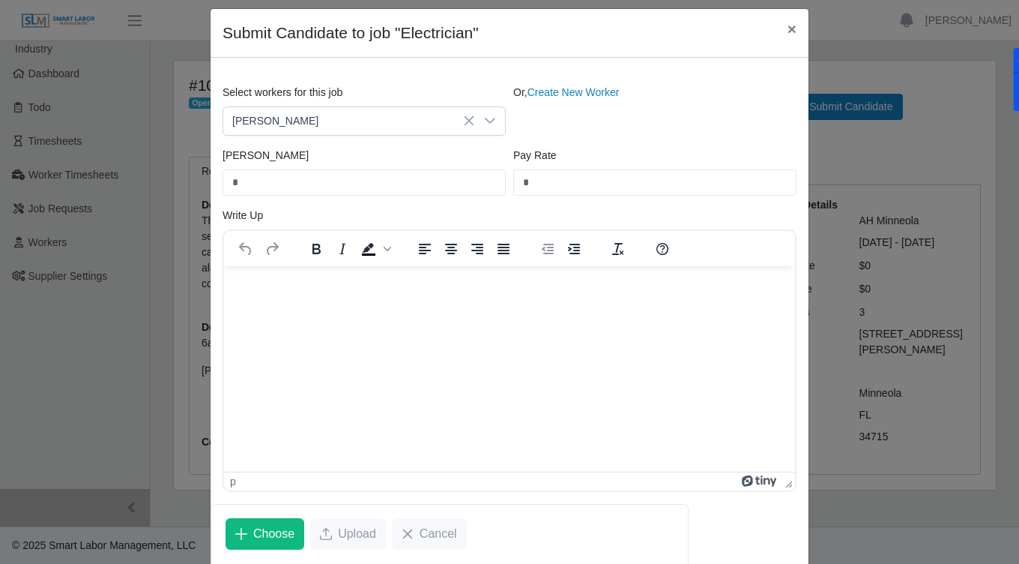
scroll to position [45, 0]
click at [537, 191] on input "*" at bounding box center [654, 182] width 283 height 26
type input "**"
click at [453, 181] on input "*" at bounding box center [364, 182] width 283 height 26
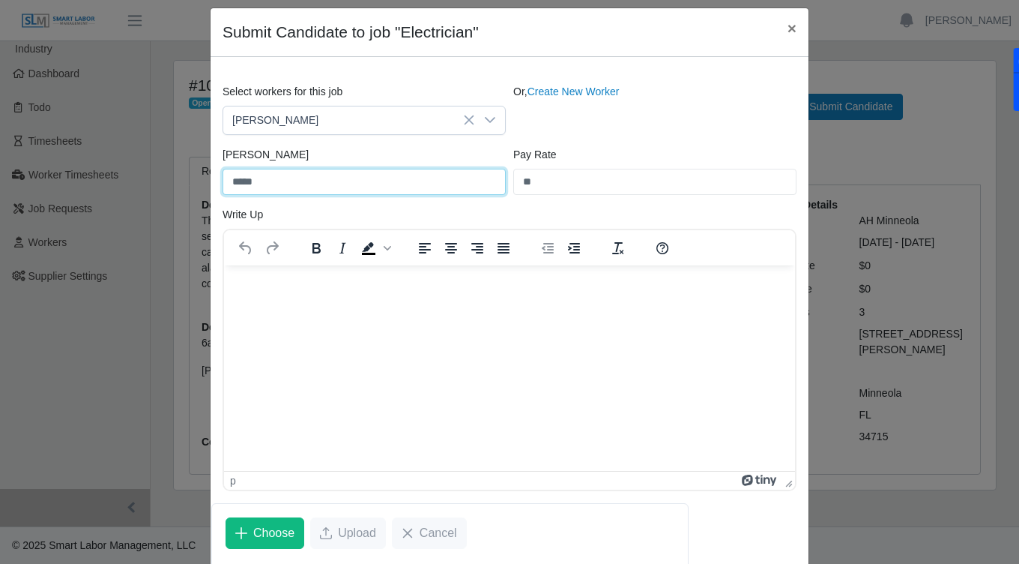
type input "*****"
click at [402, 305] on html at bounding box center [509, 285] width 571 height 40
click at [307, 305] on html at bounding box center [509, 285] width 571 height 40
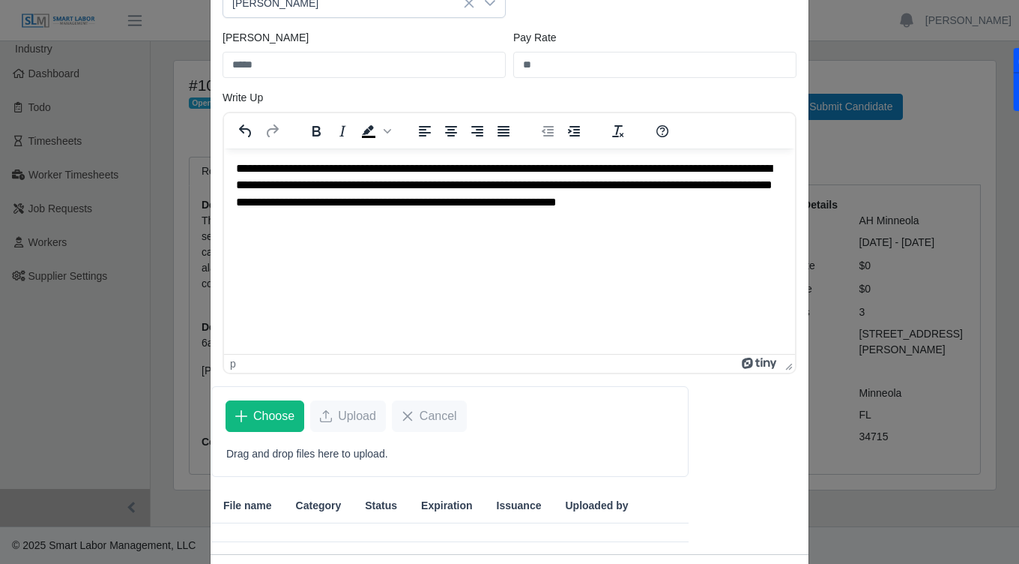
scroll to position [230, 0]
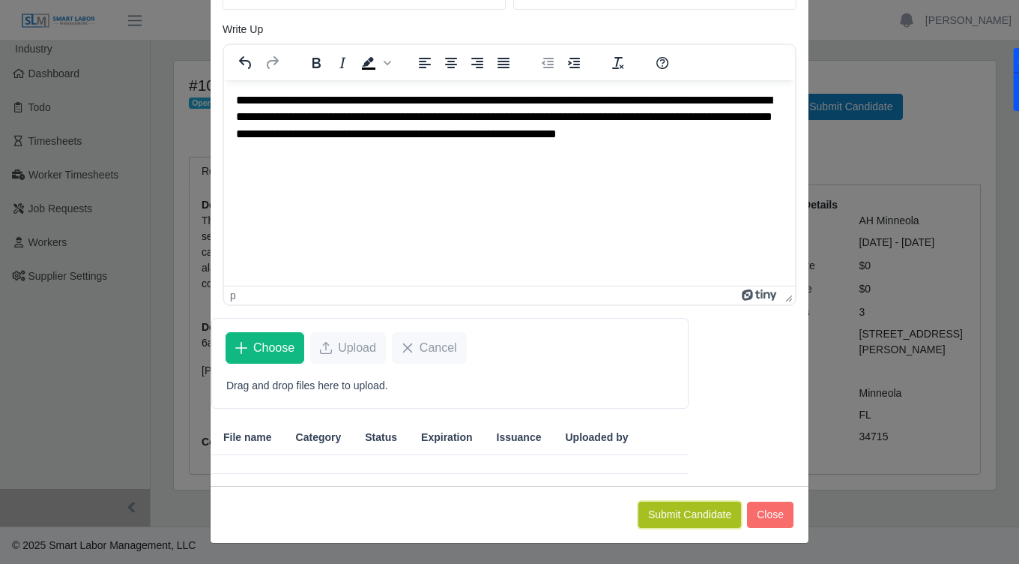
click at [675, 514] on button "Submit Candidate" at bounding box center [690, 514] width 103 height 26
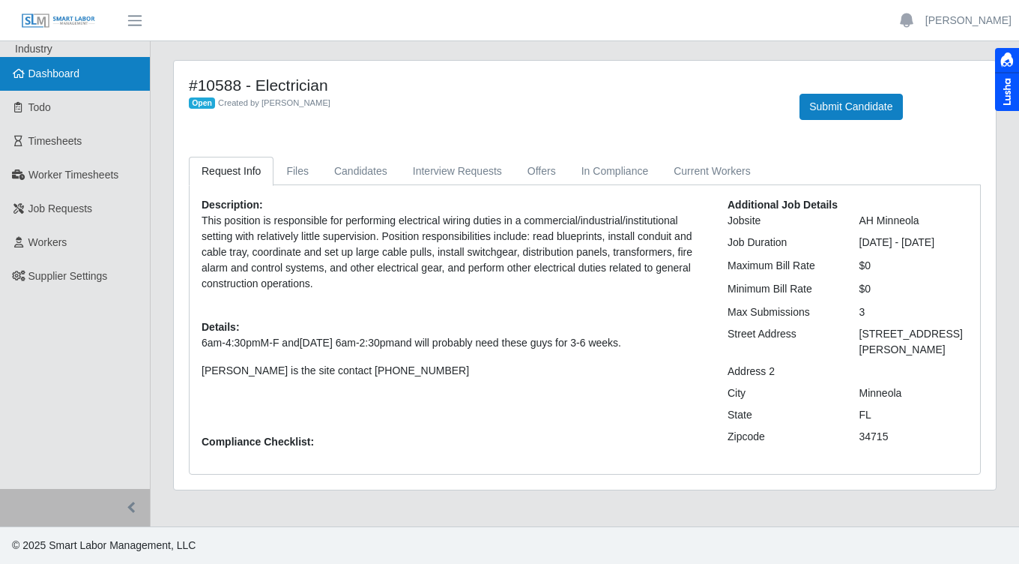
click at [71, 73] on span "Dashboard" at bounding box center [54, 73] width 52 height 12
